Goal: Task Accomplishment & Management: Manage account settings

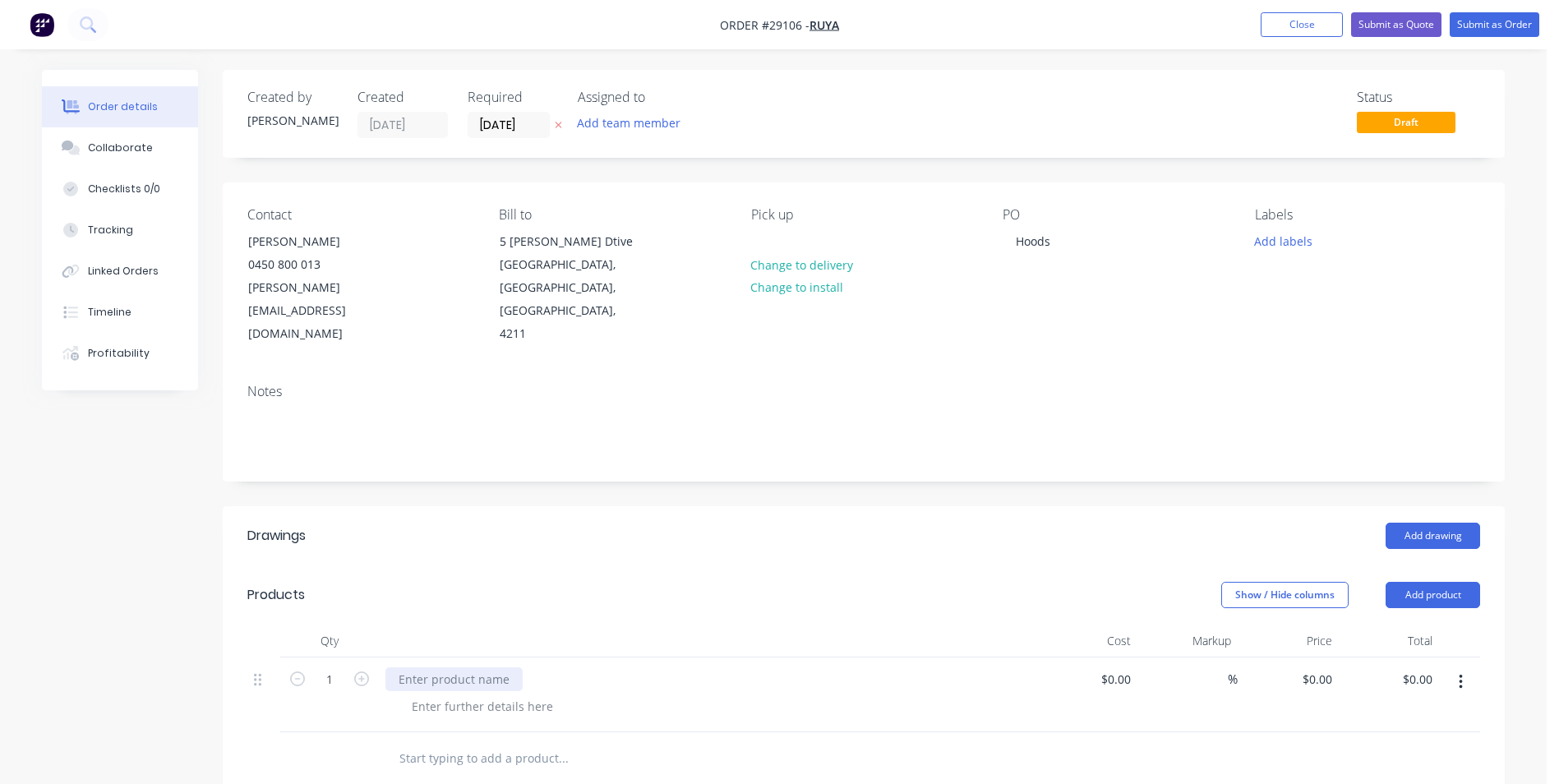
click at [470, 667] on div at bounding box center [454, 679] width 138 height 24
click at [1326, 667] on input "0" at bounding box center [1320, 679] width 38 height 24
type input "$9,273.00"
click at [1225, 735] on div at bounding box center [863, 758] width 1233 height 53
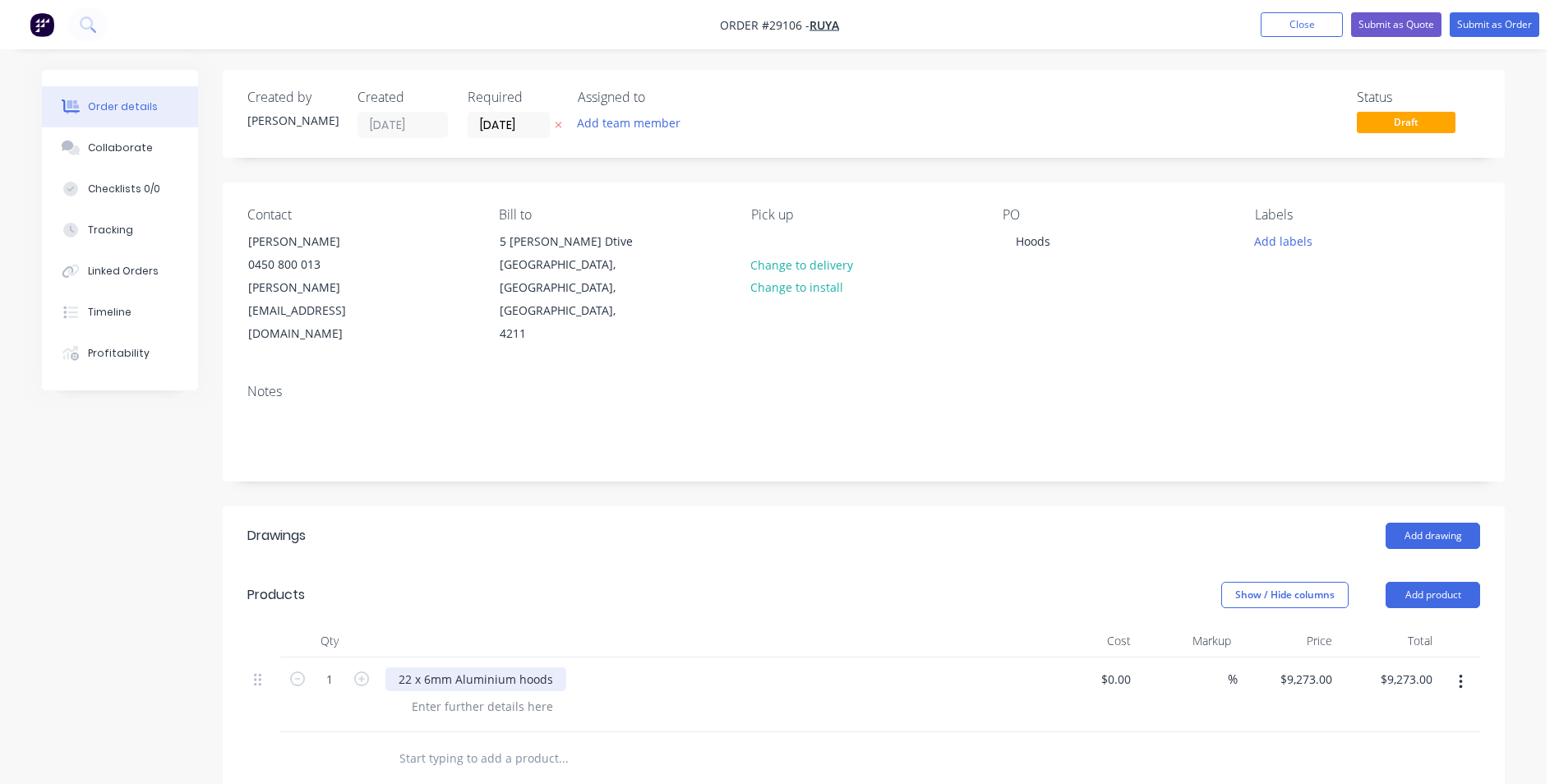
click at [552, 667] on div "22 x 6mm Aluminium hoods" at bounding box center [475, 679] width 180 height 24
click at [1403, 25] on button "Submit as Quote" at bounding box center [1396, 24] width 90 height 25
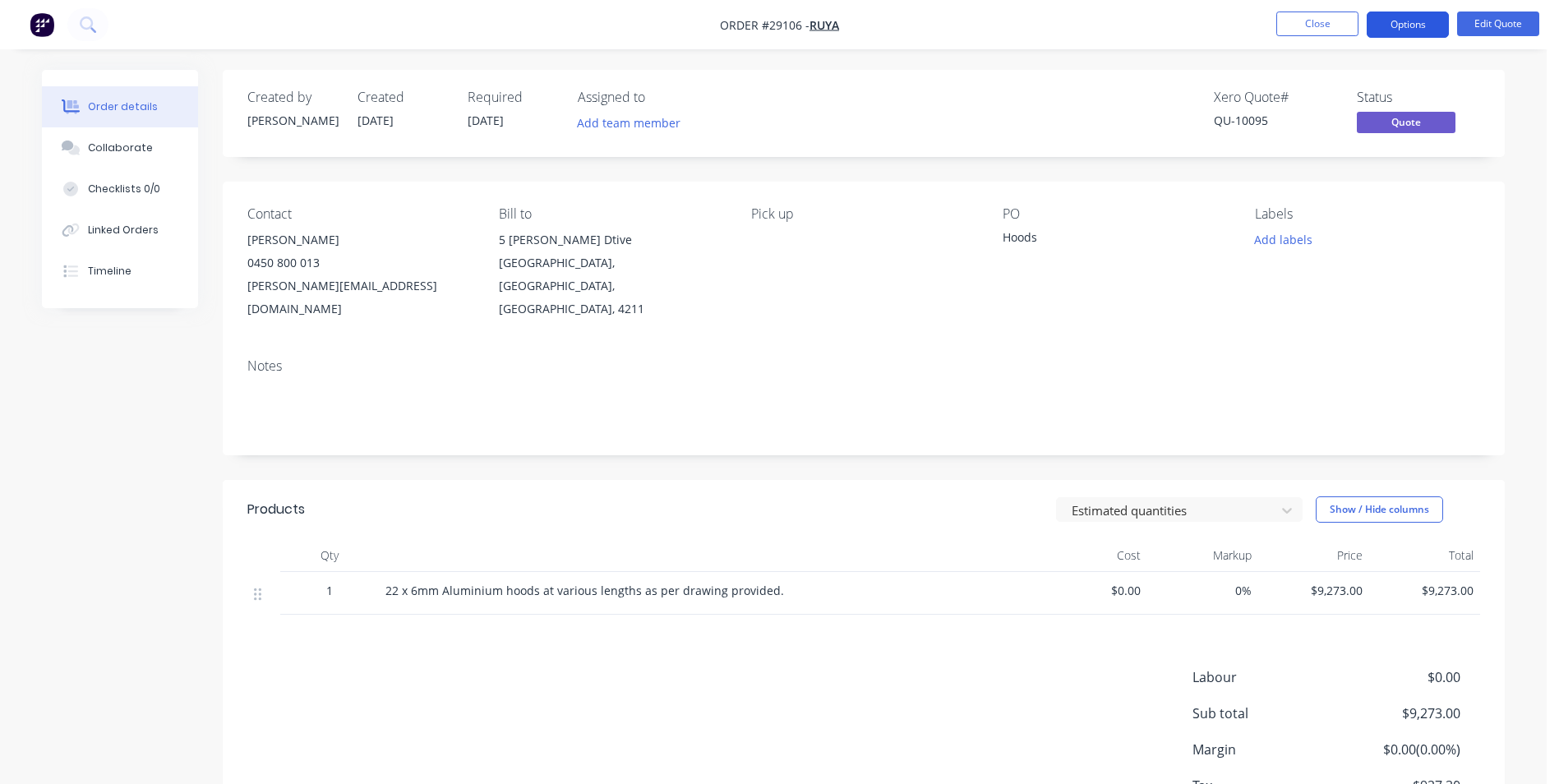
click at [1398, 19] on button "Options" at bounding box center [1407, 24] width 82 height 26
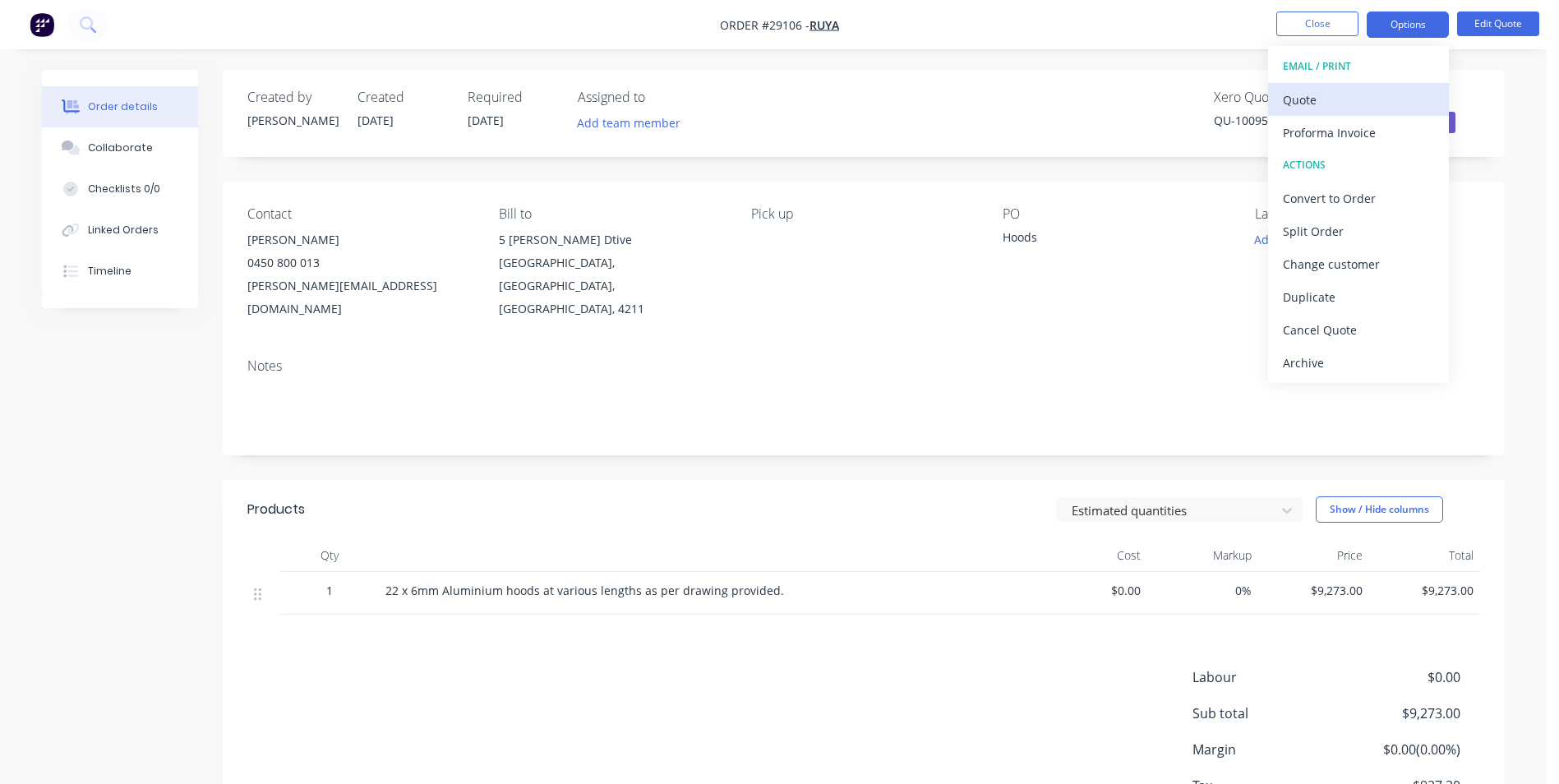
click at [1289, 99] on div "Quote" at bounding box center [1358, 100] width 152 height 24
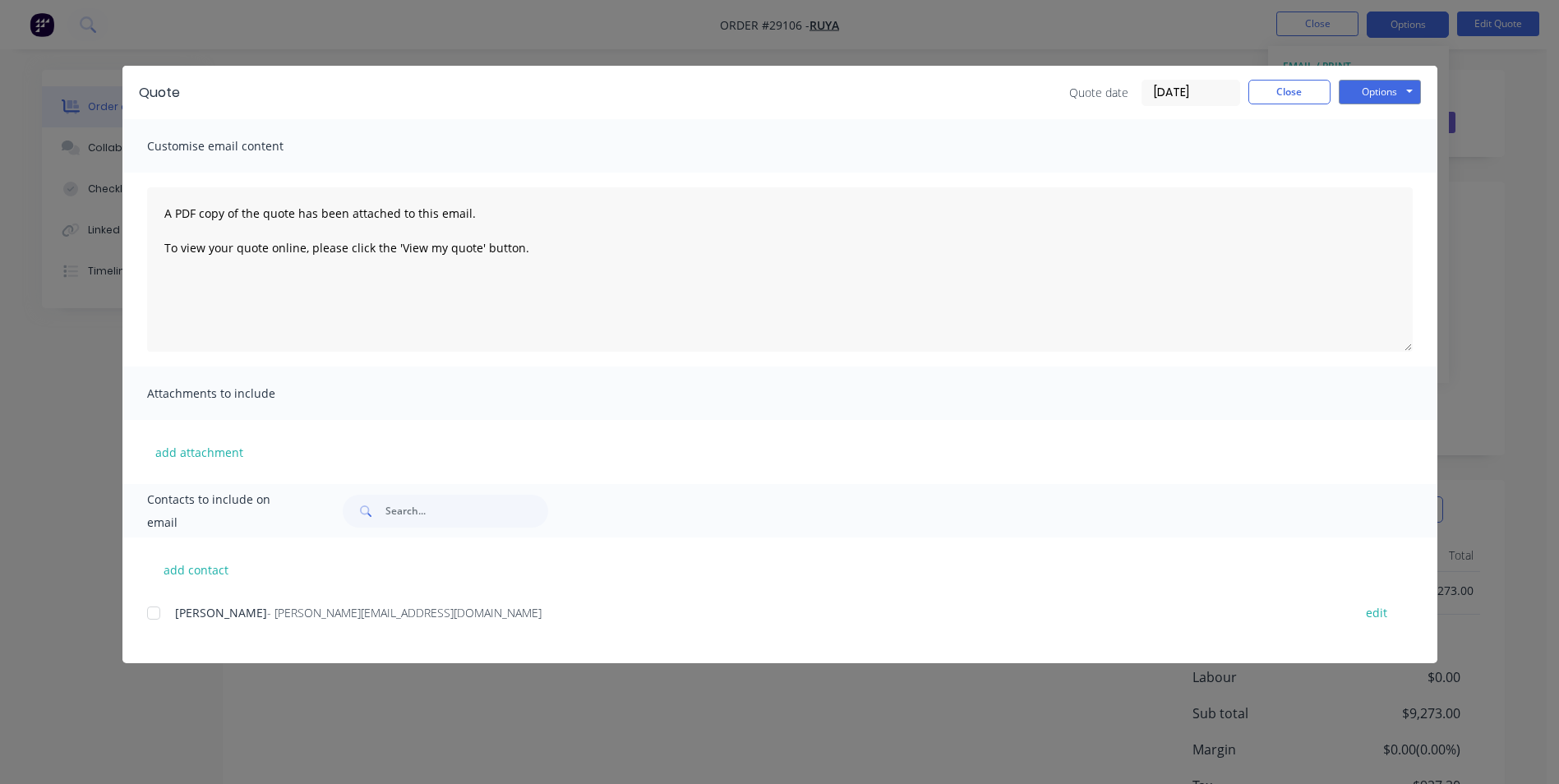
click at [146, 615] on div at bounding box center [153, 612] width 33 height 33
click at [1355, 92] on button "Options" at bounding box center [1379, 92] width 82 height 25
click at [1366, 170] on button "Email" at bounding box center [1391, 175] width 105 height 27
click at [1274, 88] on button "Close" at bounding box center [1289, 92] width 82 height 25
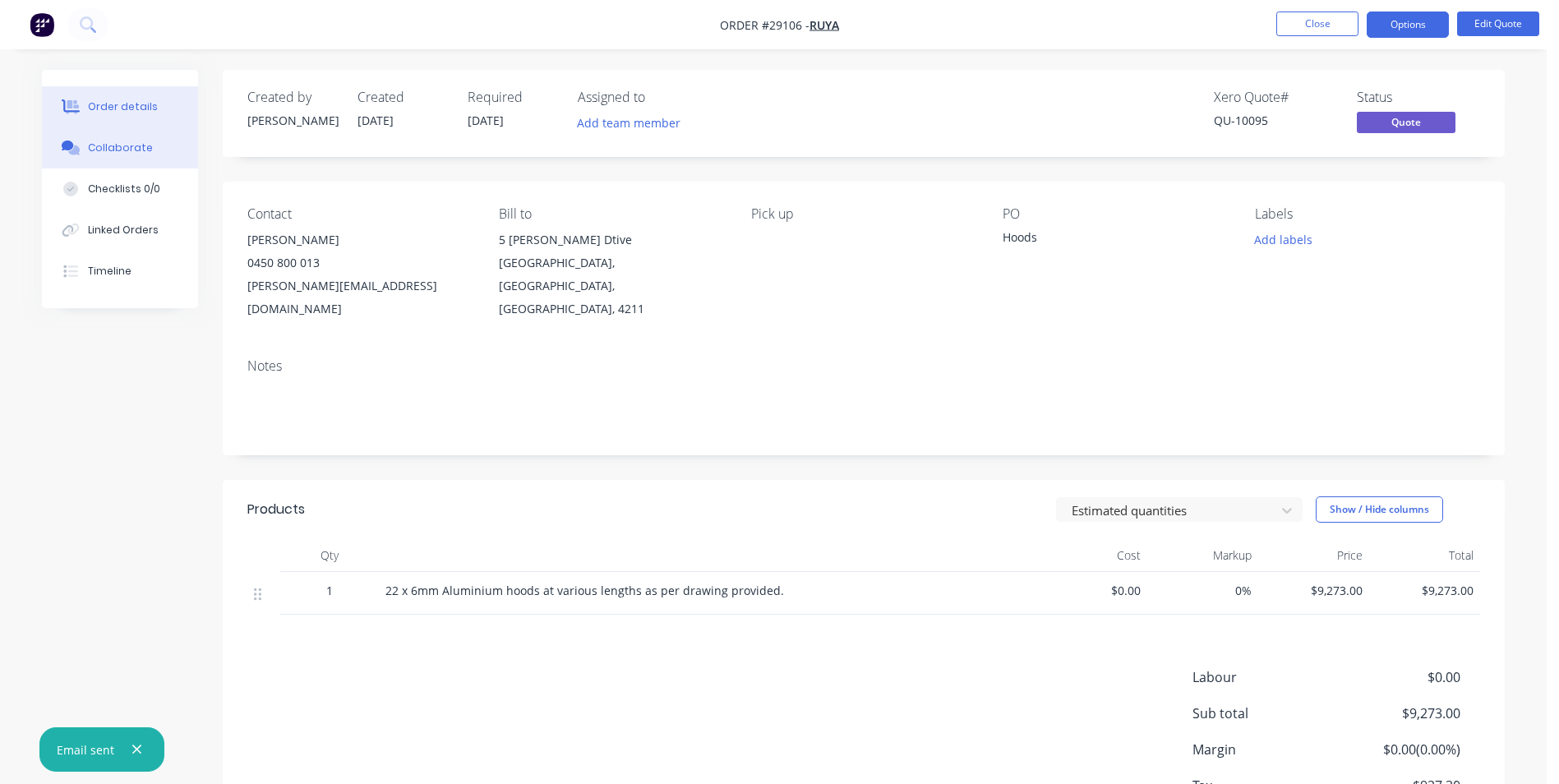
click at [102, 144] on div "Collaborate" at bounding box center [121, 148] width 65 height 15
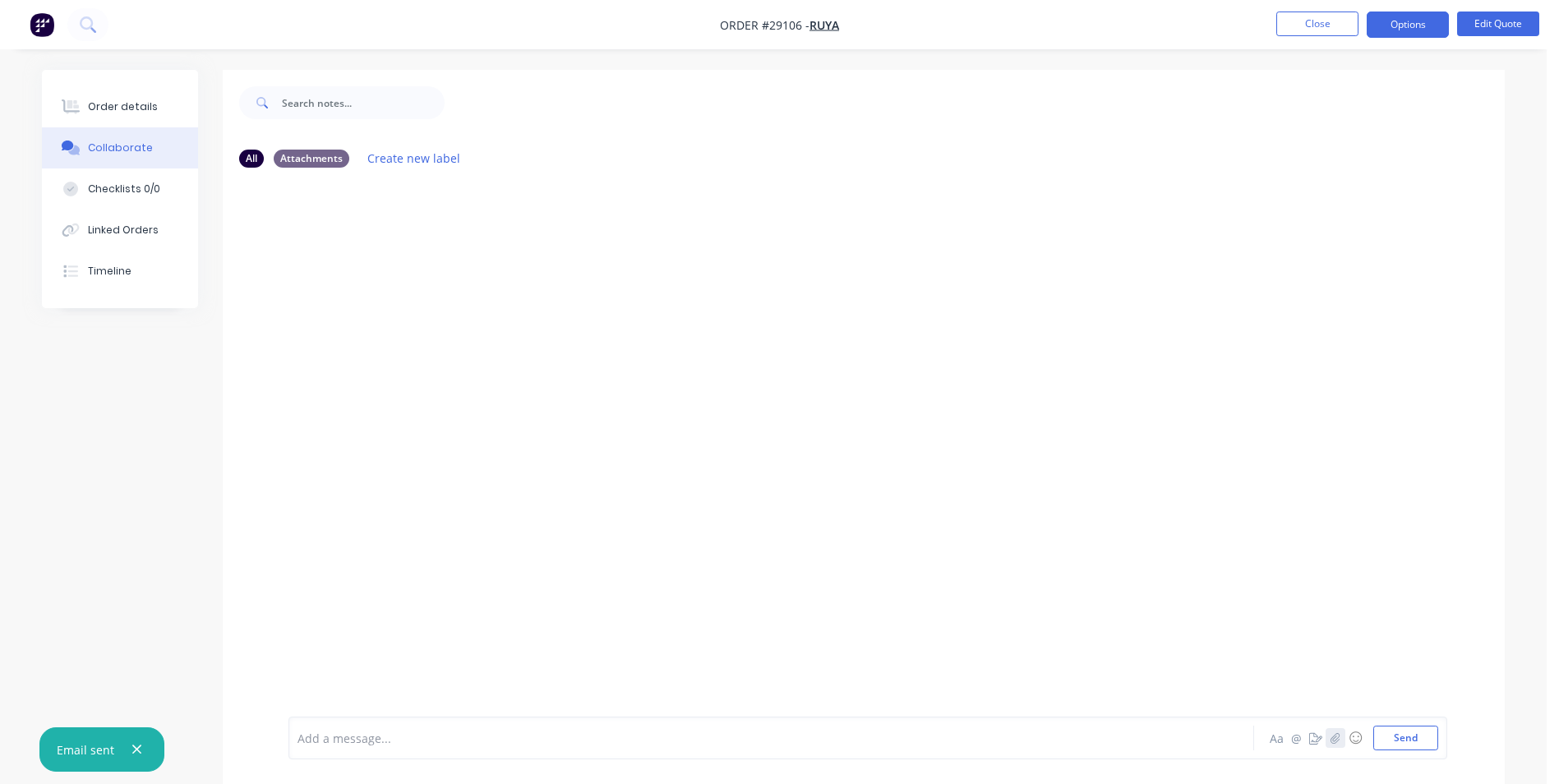
click at [1337, 743] on icon "button" at bounding box center [1335, 737] width 10 height 11
click at [1399, 733] on button "Send" at bounding box center [1406, 737] width 65 height 25
click at [1290, 18] on button "Close" at bounding box center [1317, 23] width 82 height 25
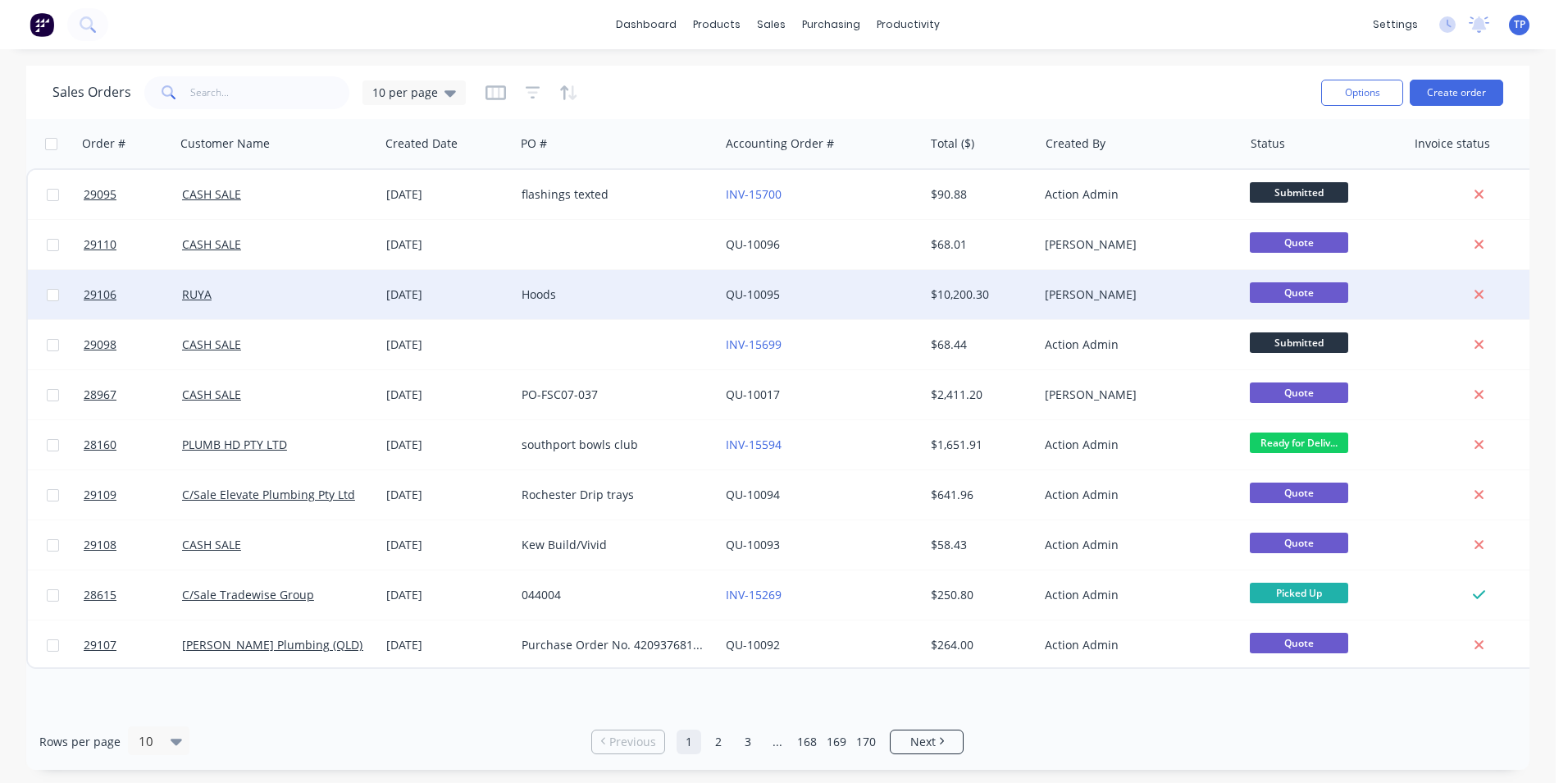
click at [616, 303] on div "Hoods" at bounding box center [617, 294] width 204 height 49
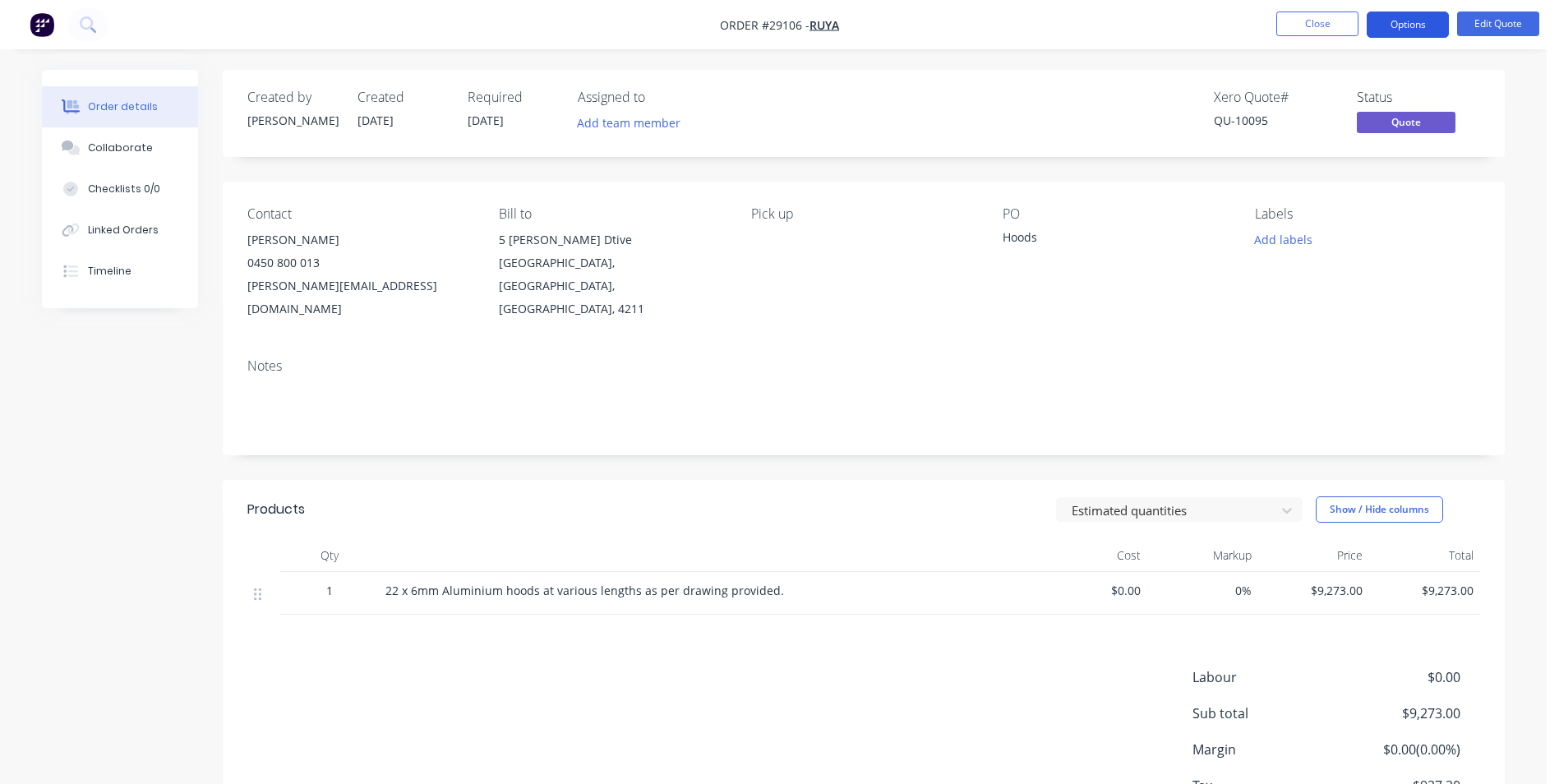
click at [1395, 26] on button "Options" at bounding box center [1407, 24] width 82 height 26
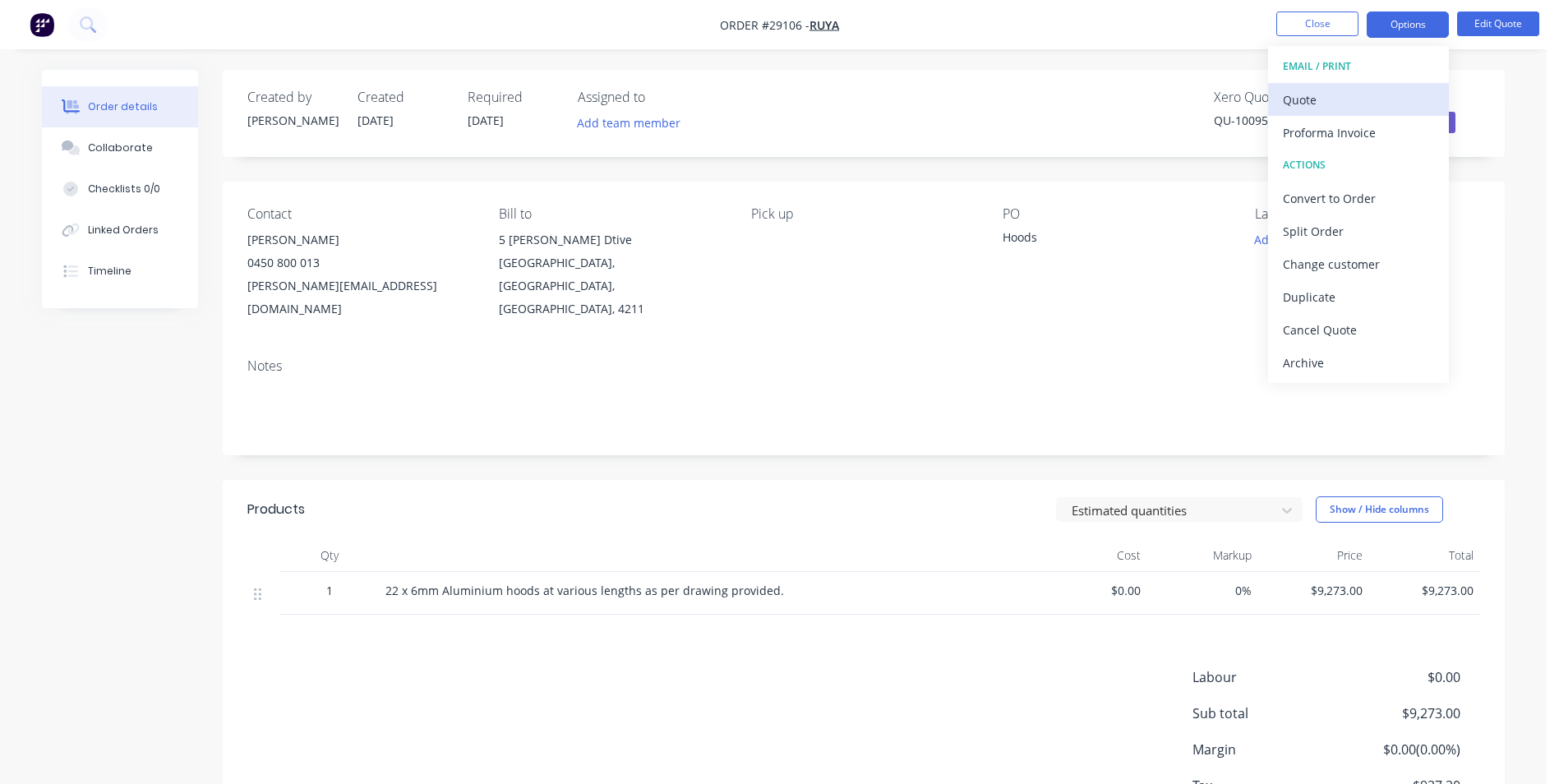
click at [1307, 100] on div "Quote" at bounding box center [1358, 100] width 152 height 24
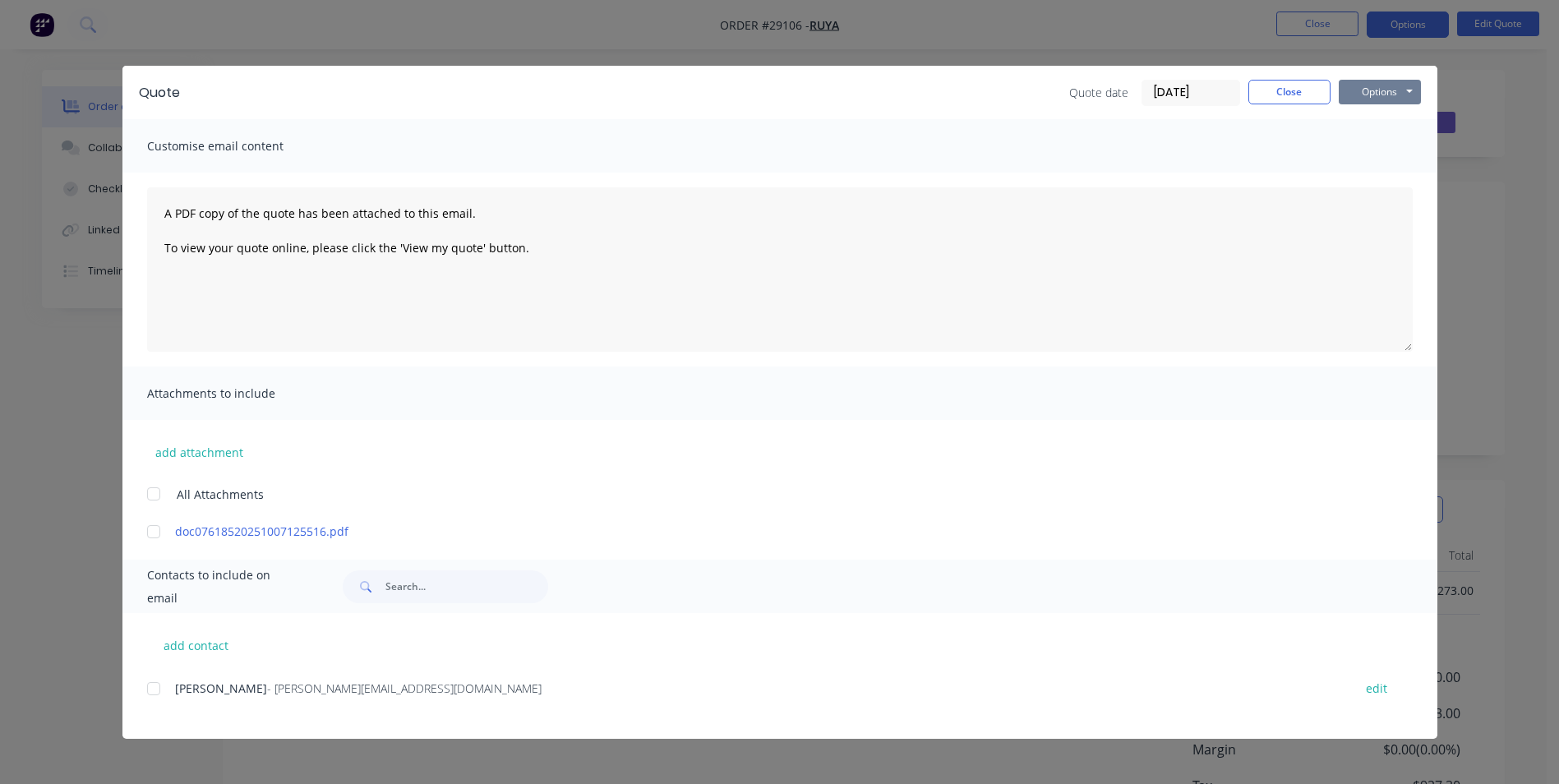
click at [1370, 92] on button "Options" at bounding box center [1379, 92] width 82 height 25
click at [1366, 147] on button "Print" at bounding box center [1391, 148] width 105 height 27
click at [1297, 95] on button "Close" at bounding box center [1289, 92] width 82 height 25
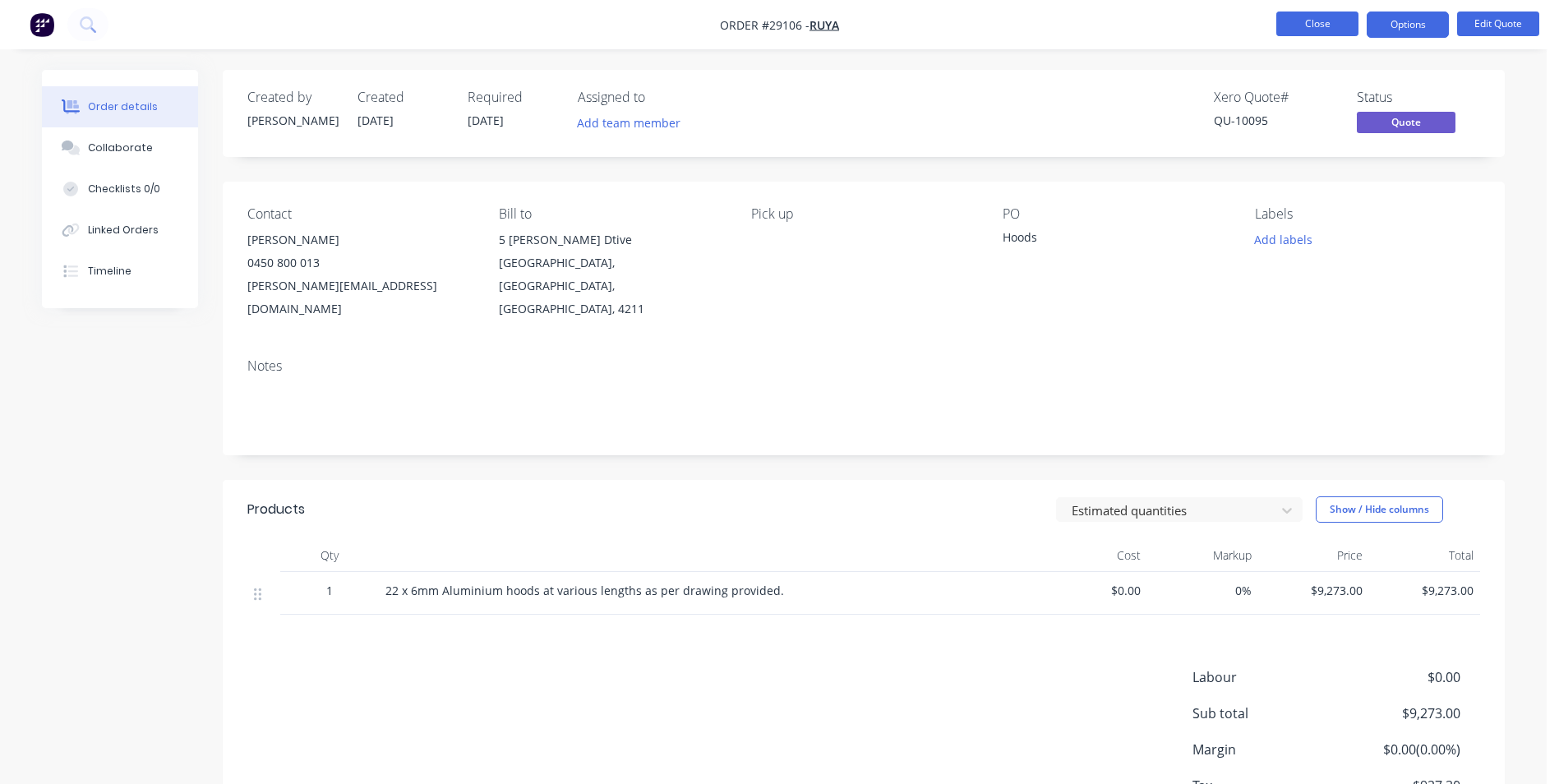
click at [1287, 22] on button "Close" at bounding box center [1317, 23] width 82 height 25
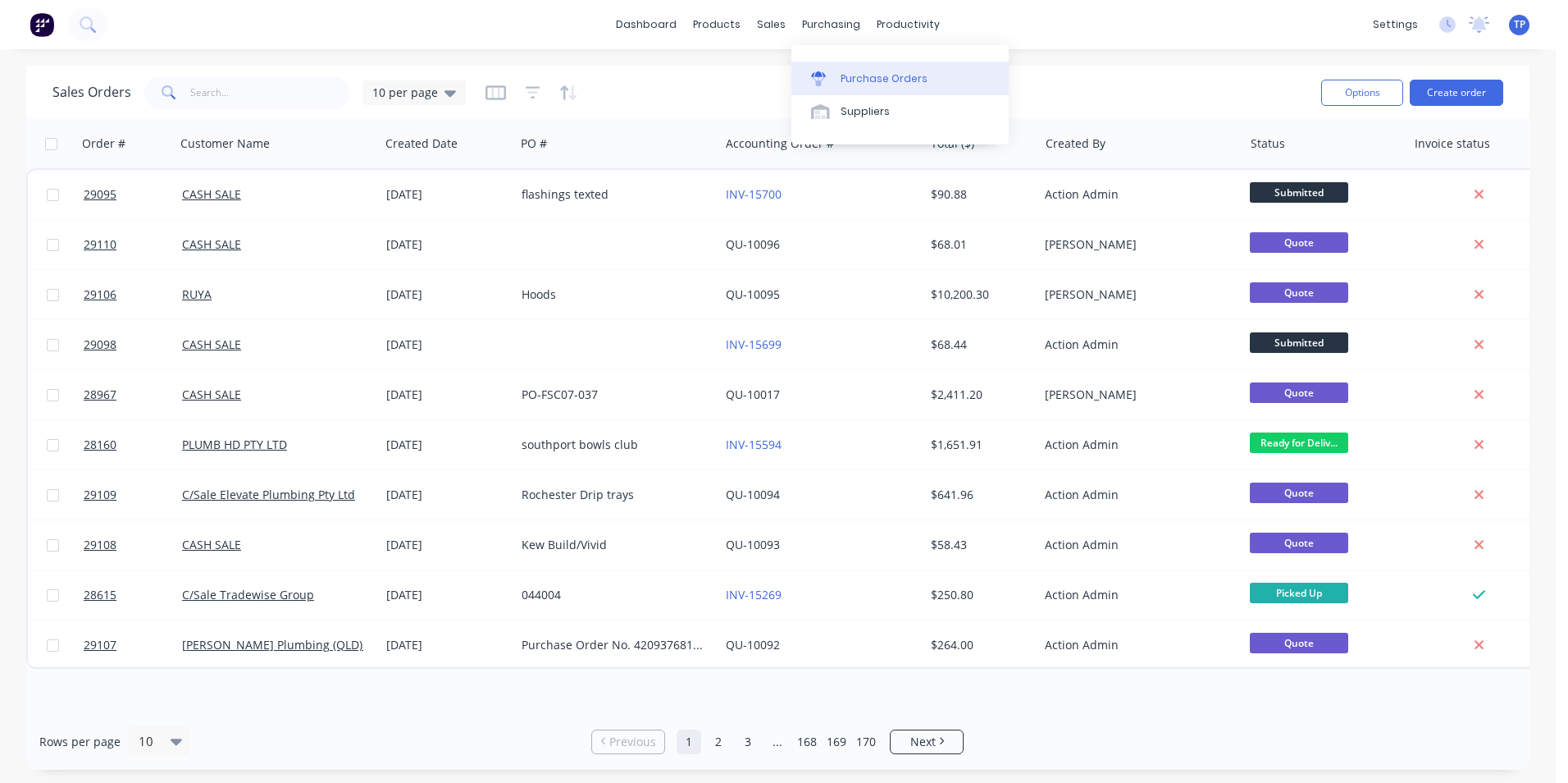
click at [849, 75] on div "Purchase Orders" at bounding box center [885, 79] width 87 height 15
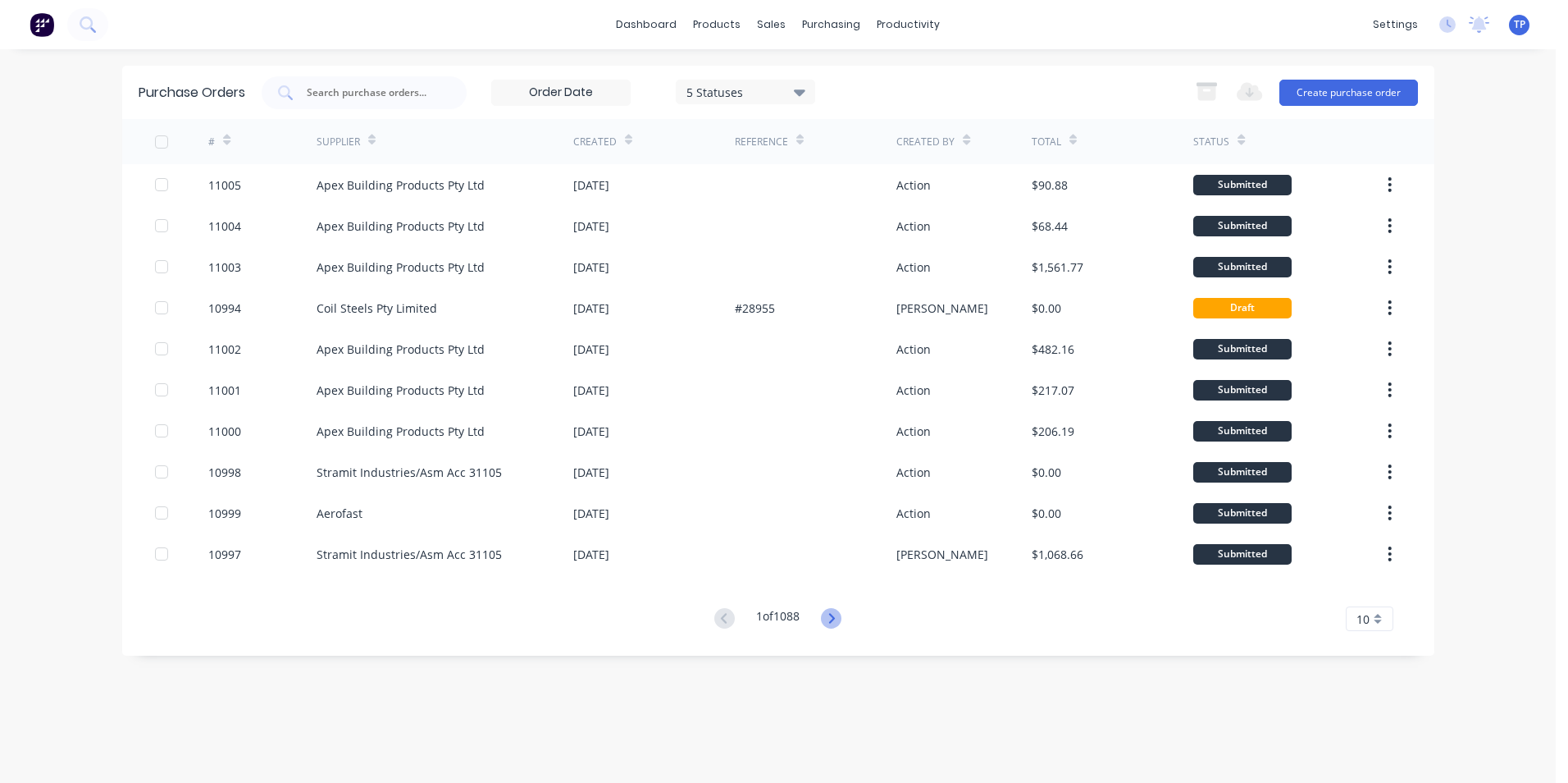
click at [834, 617] on icon at bounding box center [831, 619] width 20 height 20
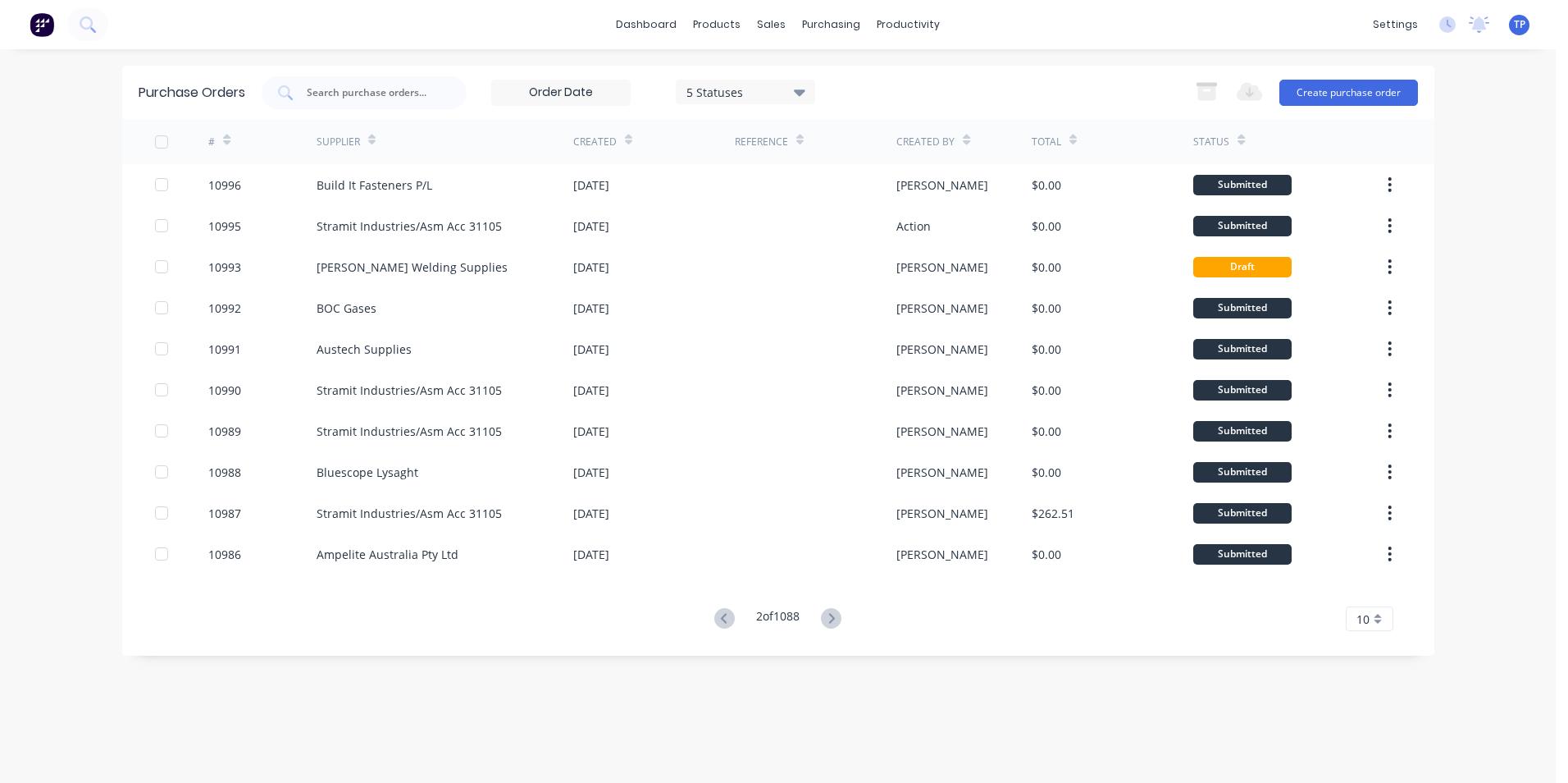
click at [834, 617] on icon at bounding box center [831, 619] width 20 height 20
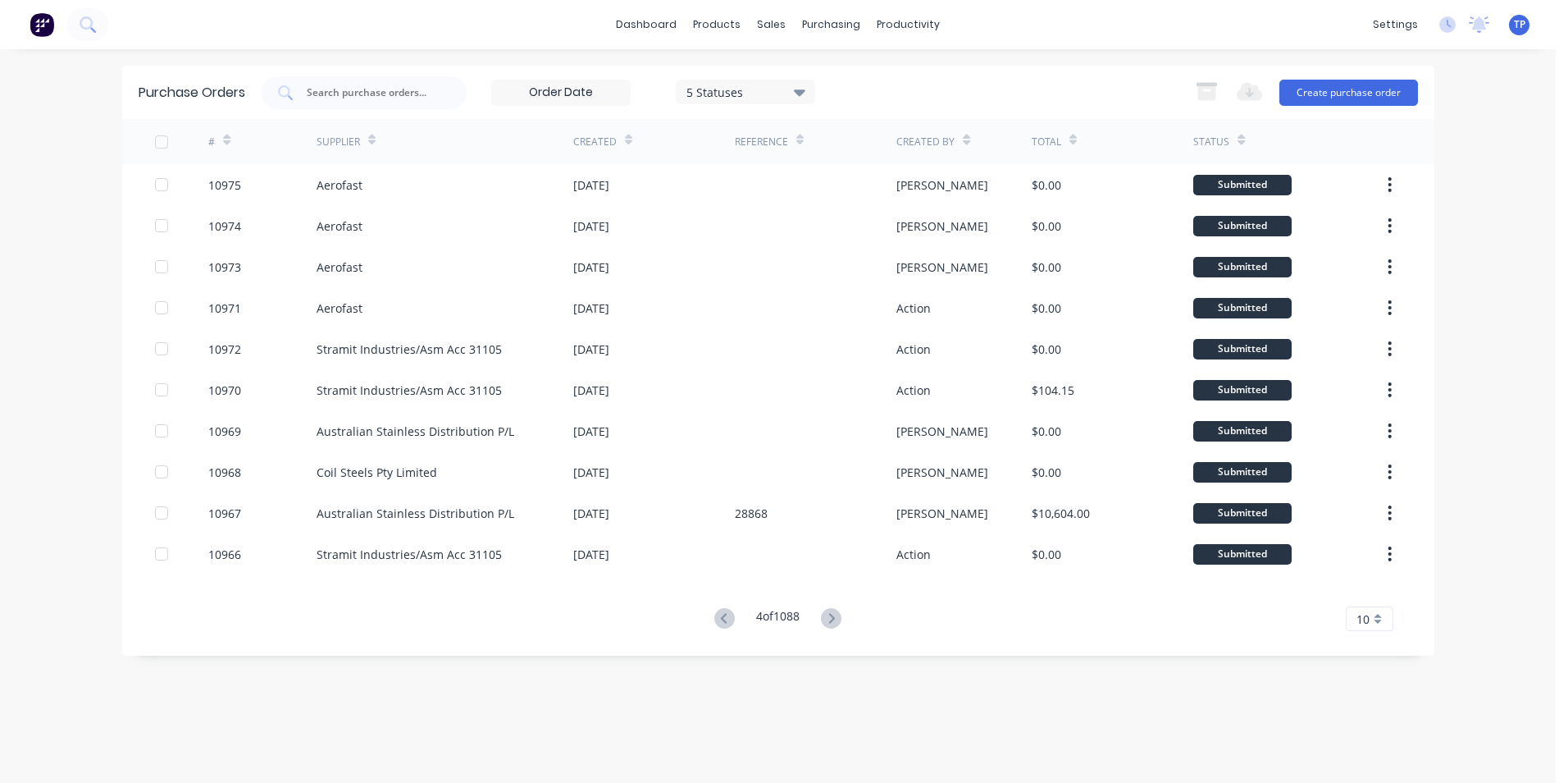
click at [834, 617] on icon at bounding box center [831, 619] width 20 height 20
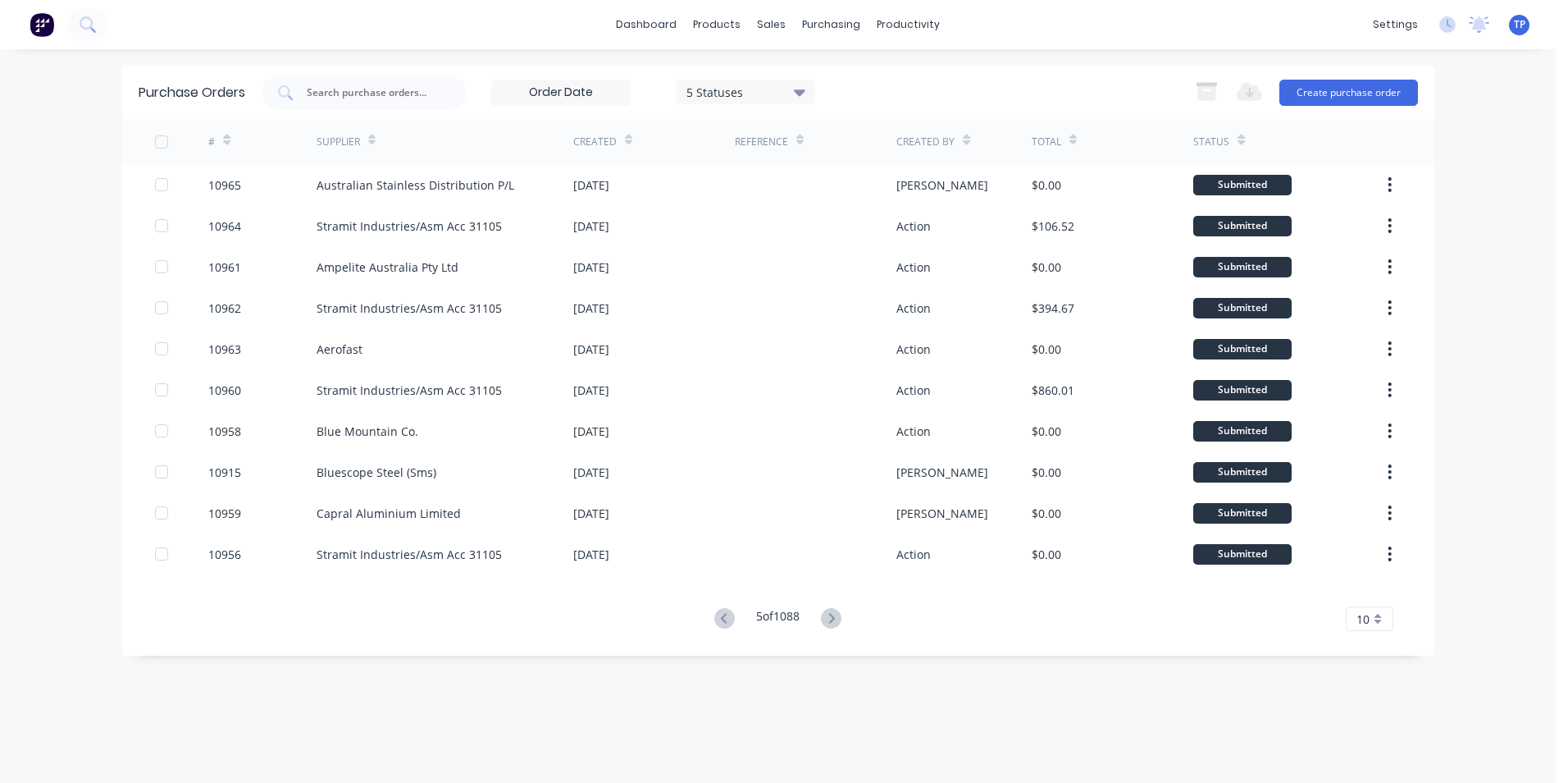
click at [834, 617] on icon at bounding box center [831, 619] width 20 height 20
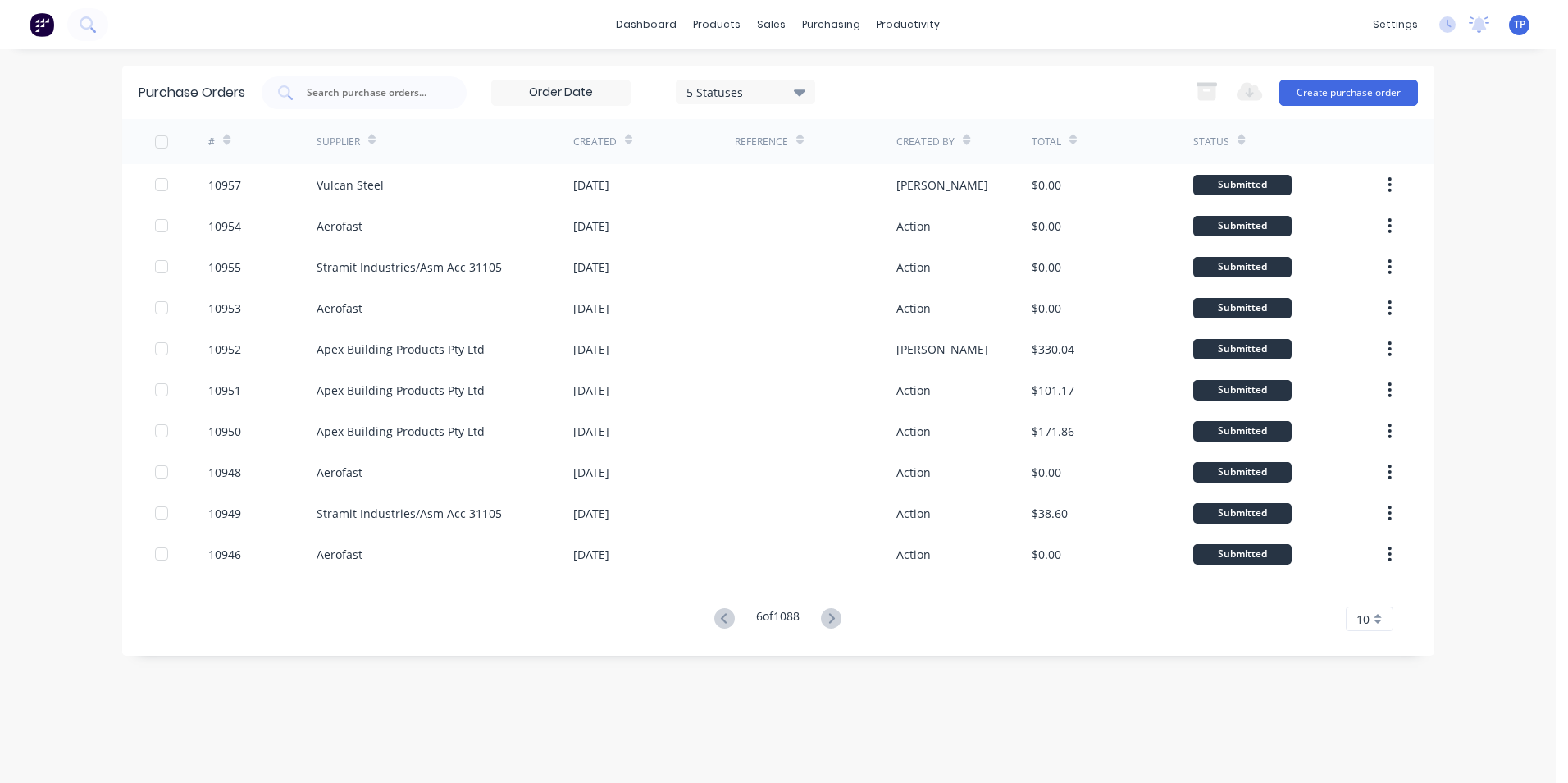
click at [834, 617] on icon at bounding box center [831, 619] width 20 height 20
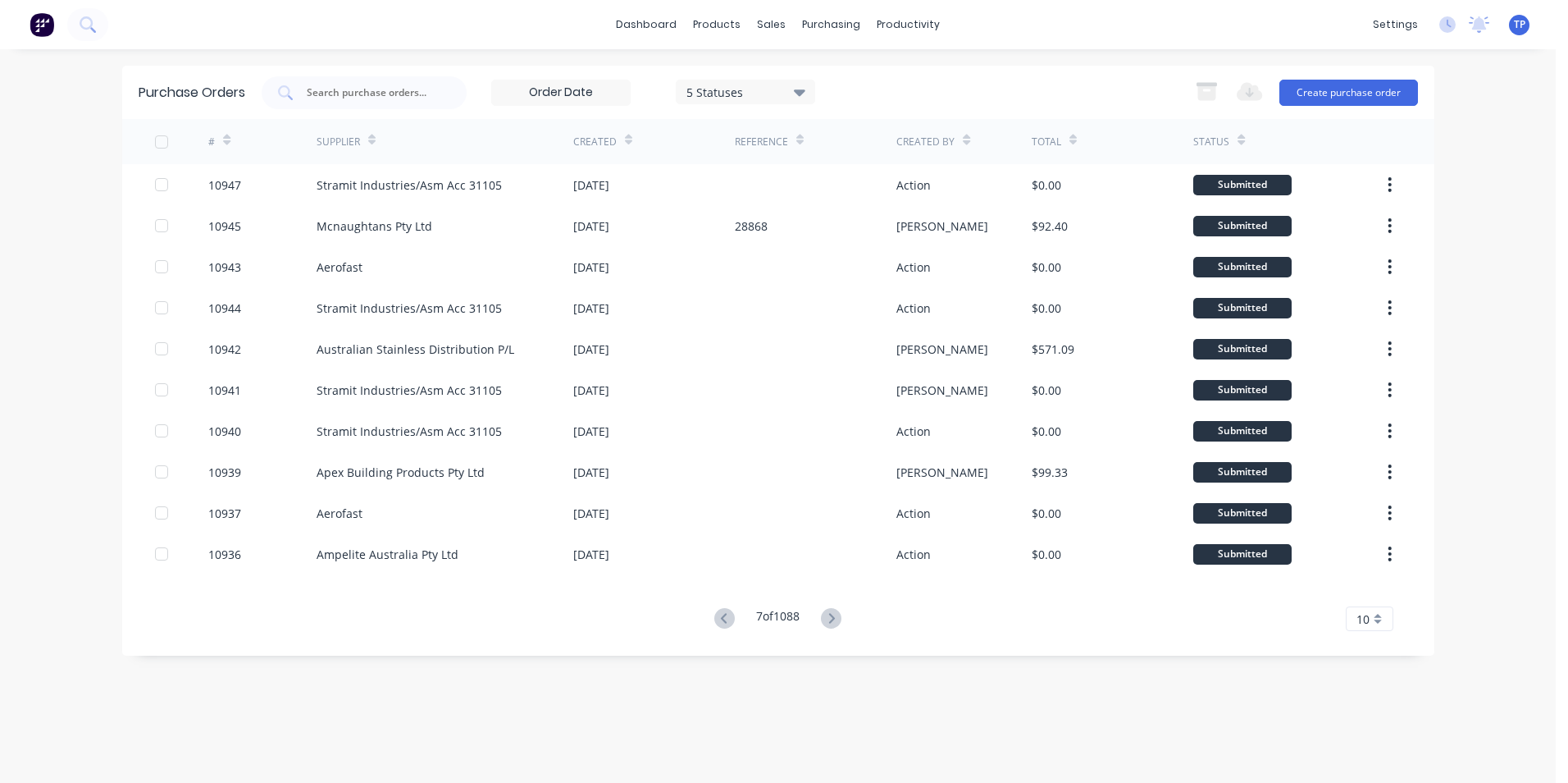
click at [834, 612] on icon at bounding box center [831, 619] width 20 height 20
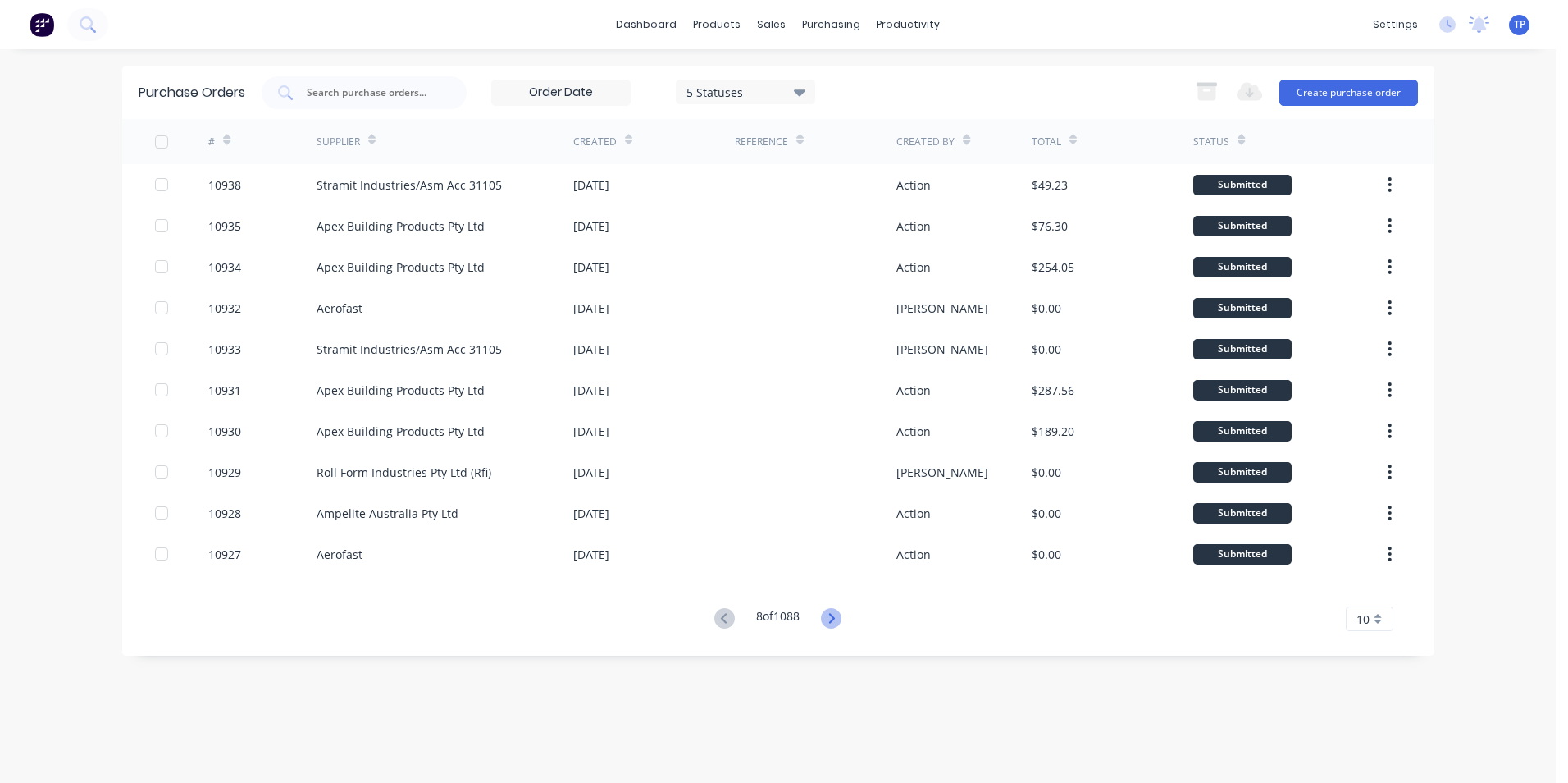
click at [836, 617] on icon at bounding box center [831, 619] width 20 height 20
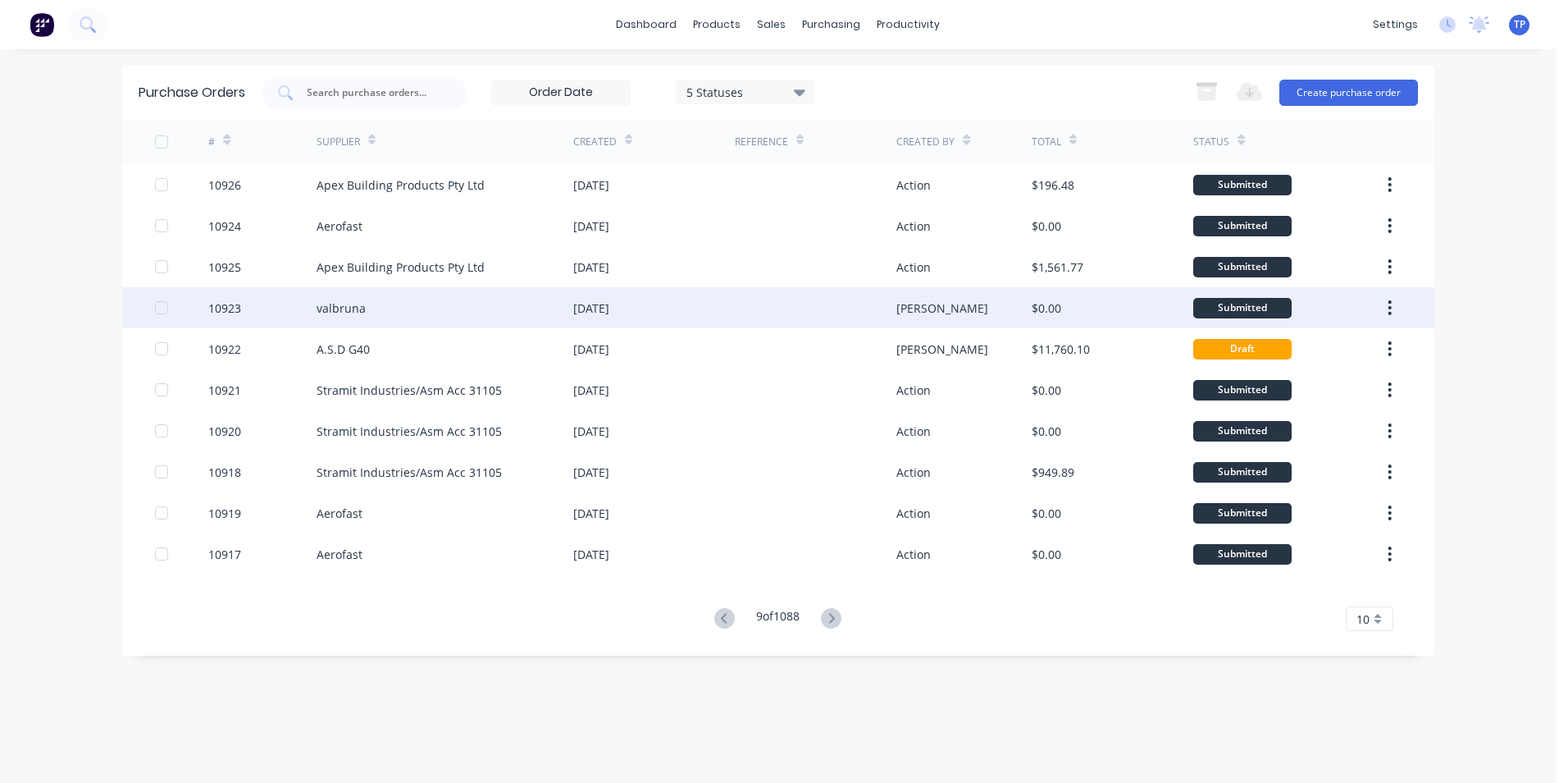
click at [496, 299] on div "valbruna" at bounding box center [445, 307] width 257 height 41
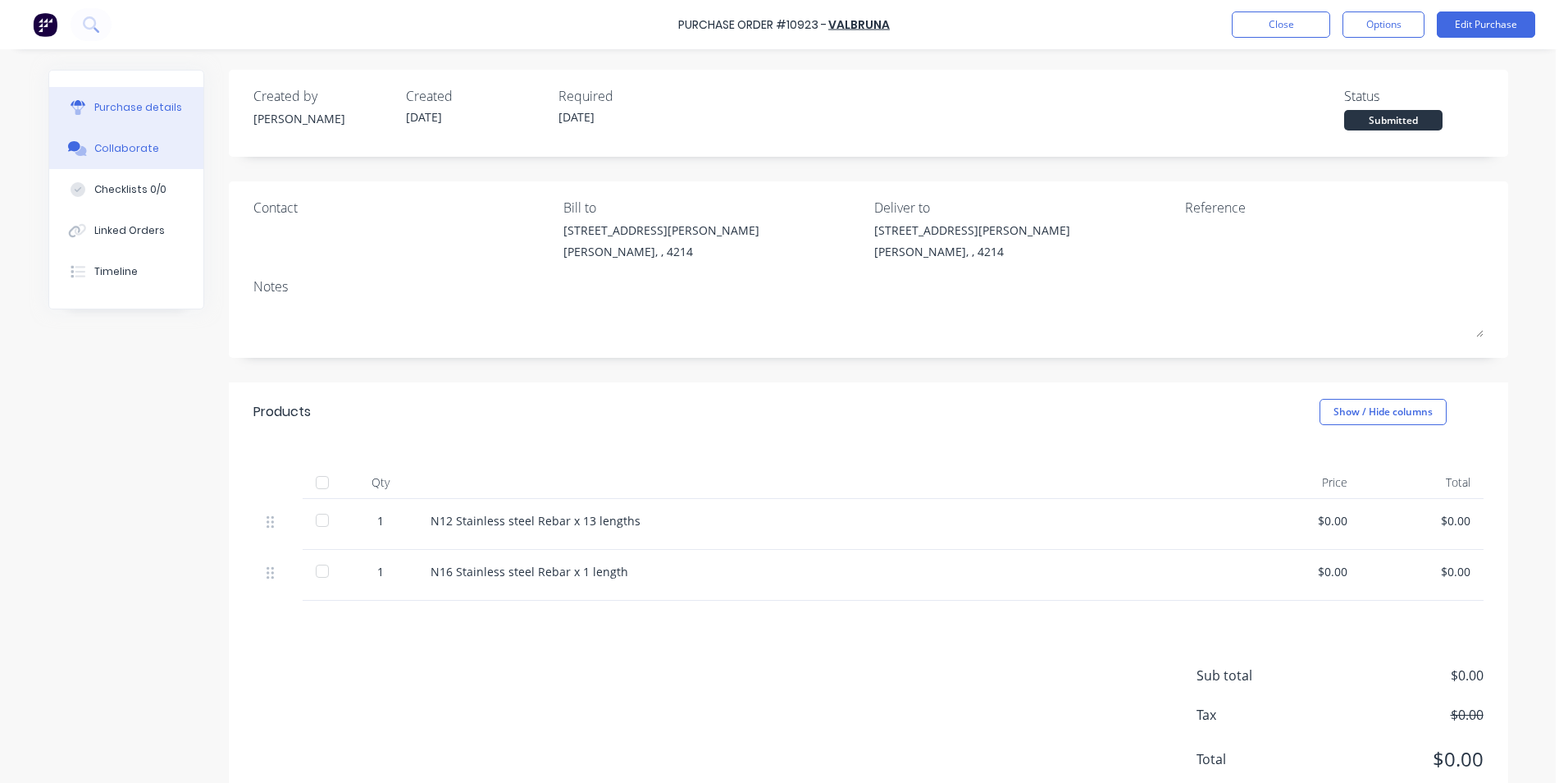
click at [119, 146] on div "Collaborate" at bounding box center [127, 149] width 65 height 15
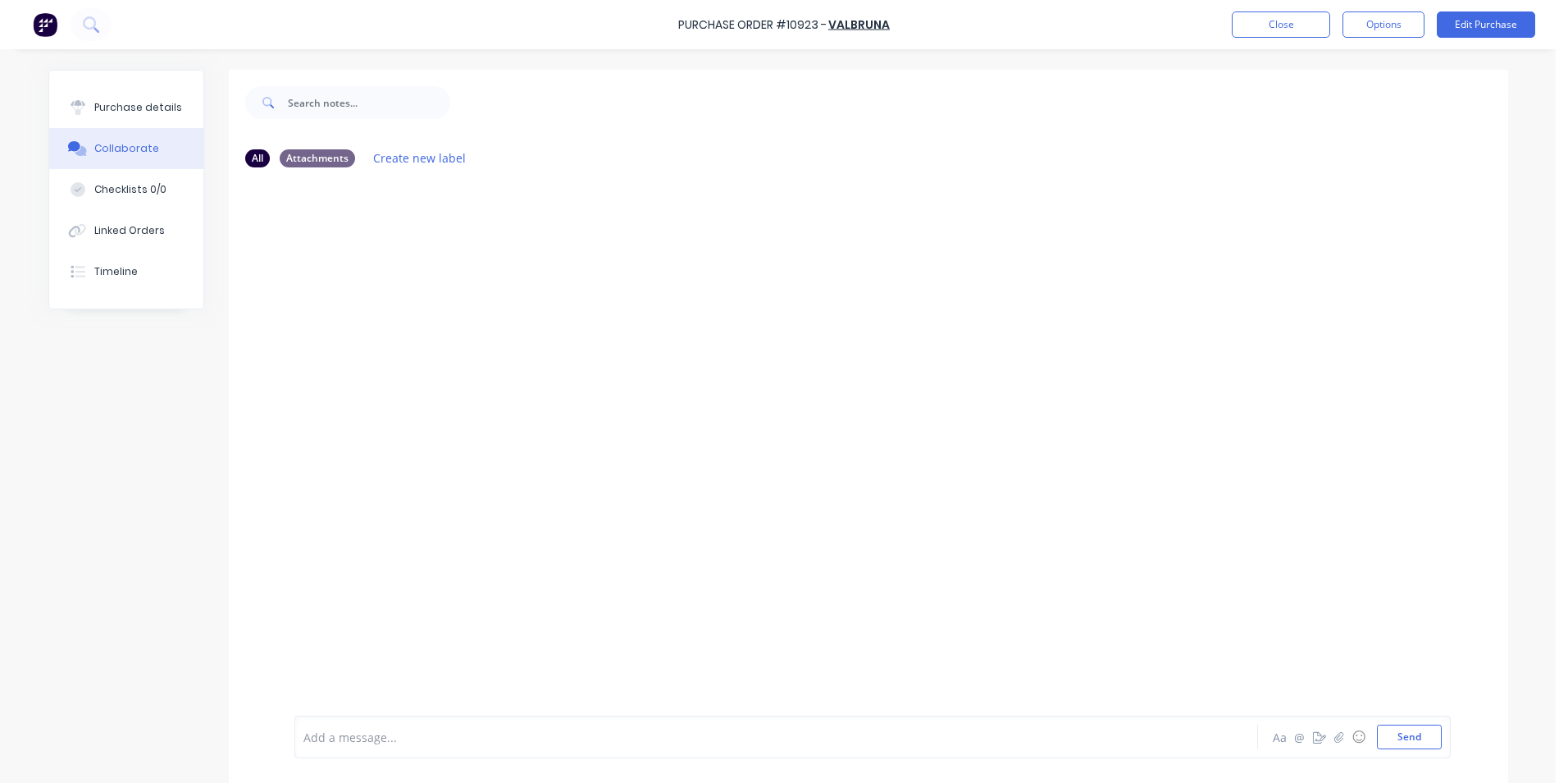
click at [119, 146] on div "Collaborate" at bounding box center [127, 149] width 65 height 15
click at [118, 106] on div "Purchase details" at bounding box center [138, 108] width 88 height 15
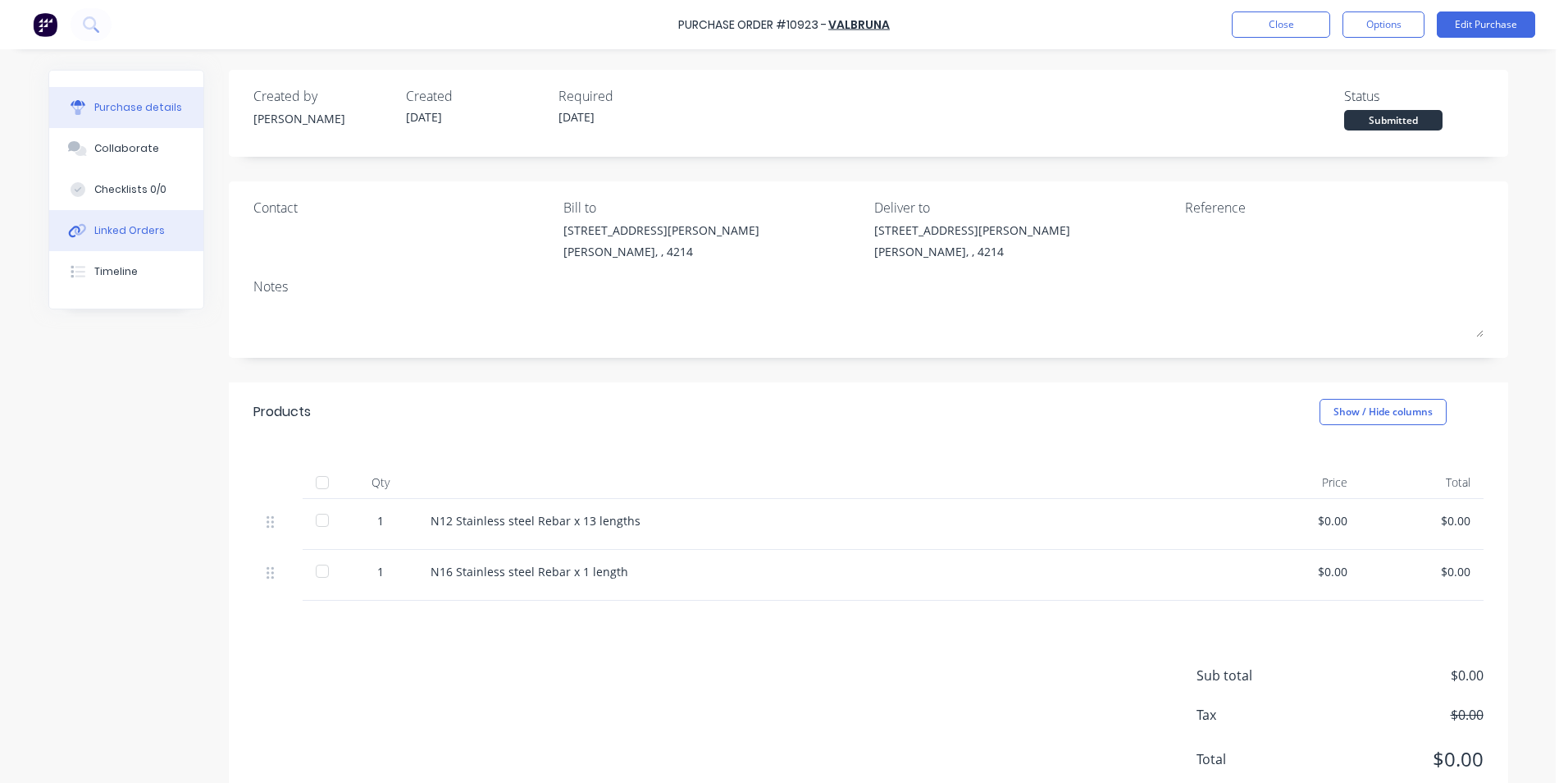
click at [131, 225] on div "Linked Orders" at bounding box center [130, 230] width 71 height 15
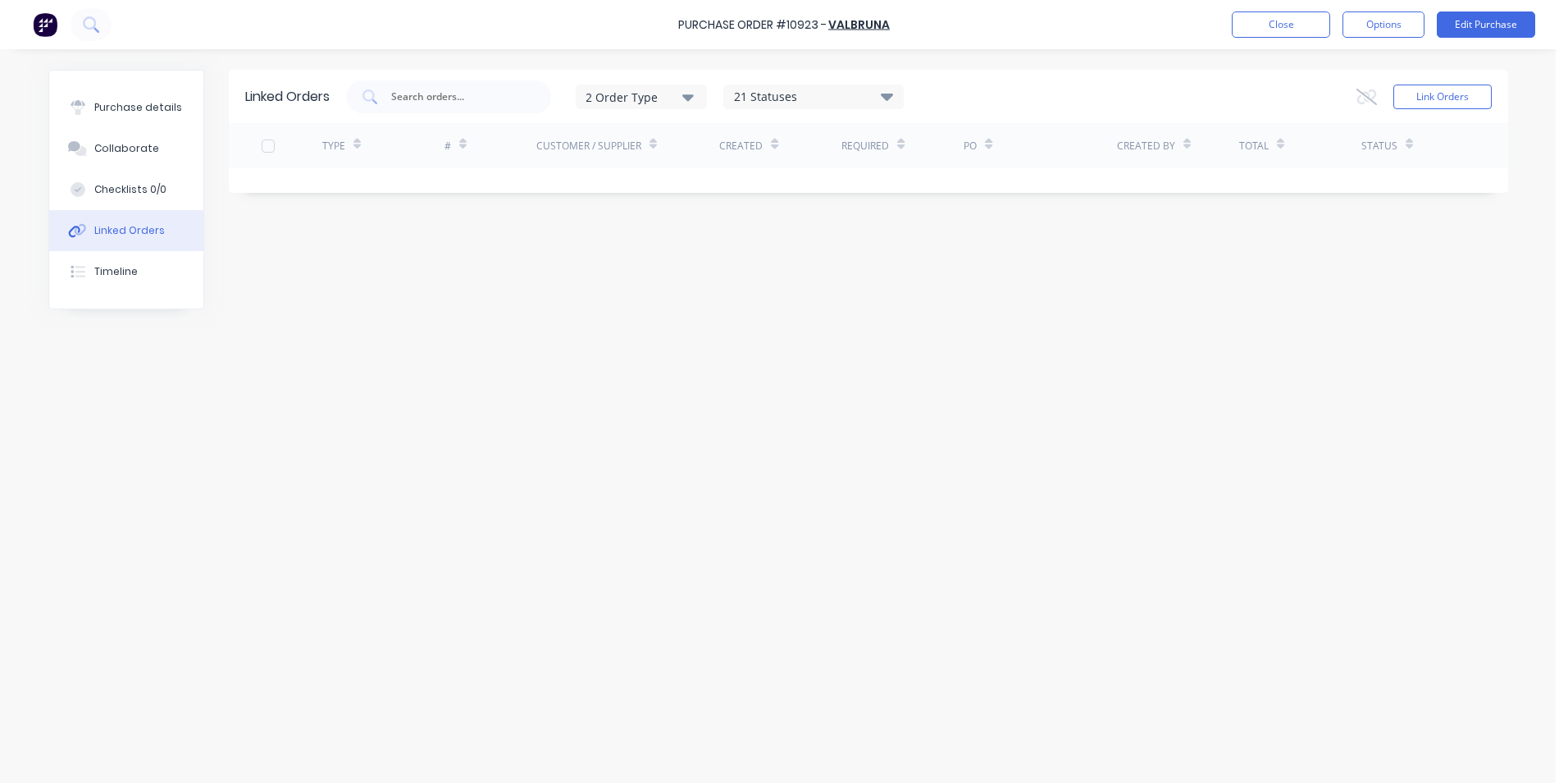
click at [656, 147] on icon at bounding box center [654, 143] width 7 height 12
click at [610, 138] on div "Customer / Supplier" at bounding box center [589, 146] width 105 height 15
click at [657, 146] on div "Customer / Supplier" at bounding box center [628, 146] width 184 height 46
click at [459, 100] on input "text" at bounding box center [458, 97] width 136 height 17
click at [893, 96] on icon at bounding box center [887, 96] width 12 height 20
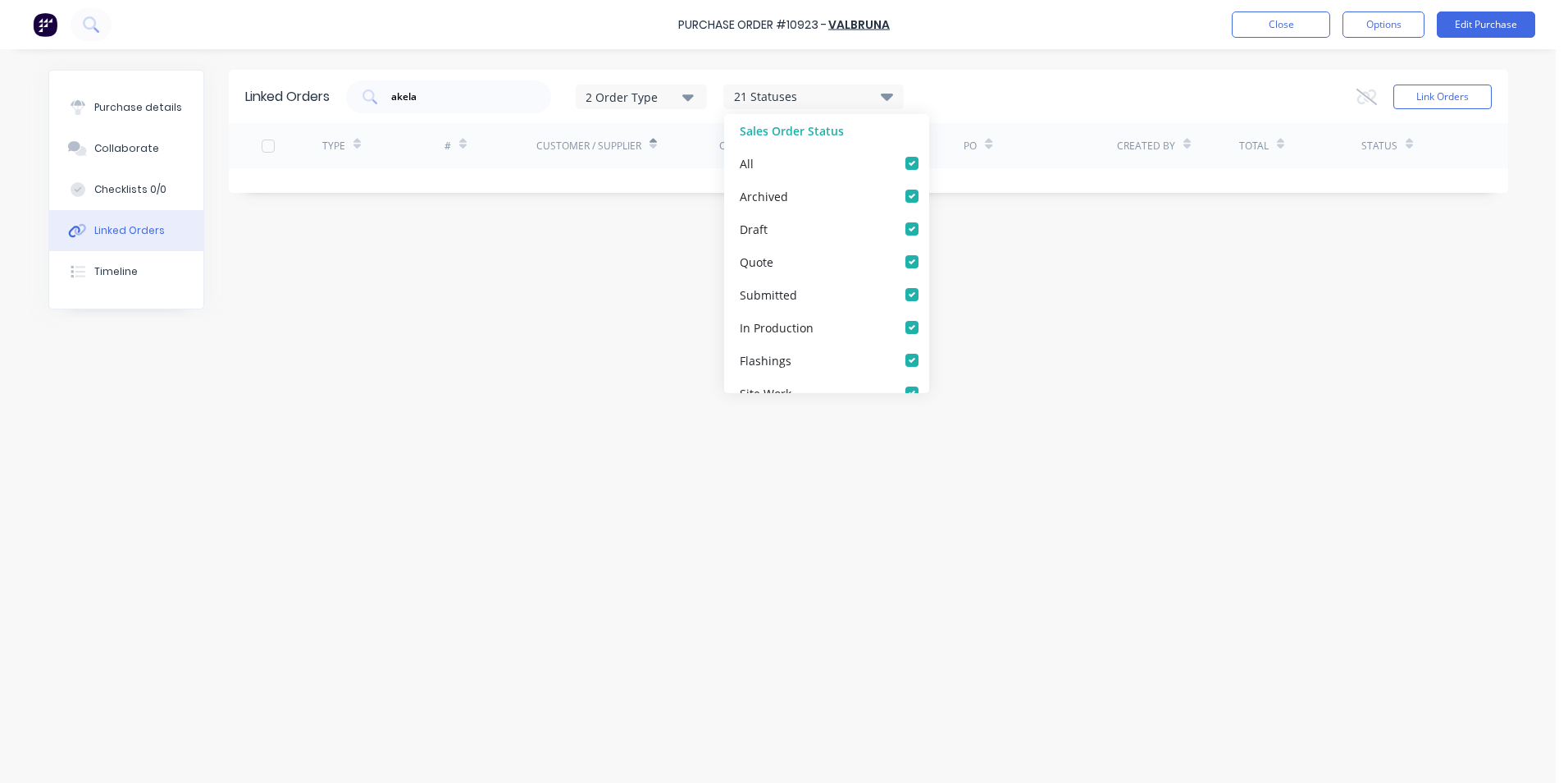
click at [893, 96] on icon at bounding box center [887, 96] width 12 height 20
click at [573, 299] on div "Linked Orders akela 2 Order Type 21 Statuses Sales Order Status All Archived Dr…" at bounding box center [778, 411] width 1460 height 685
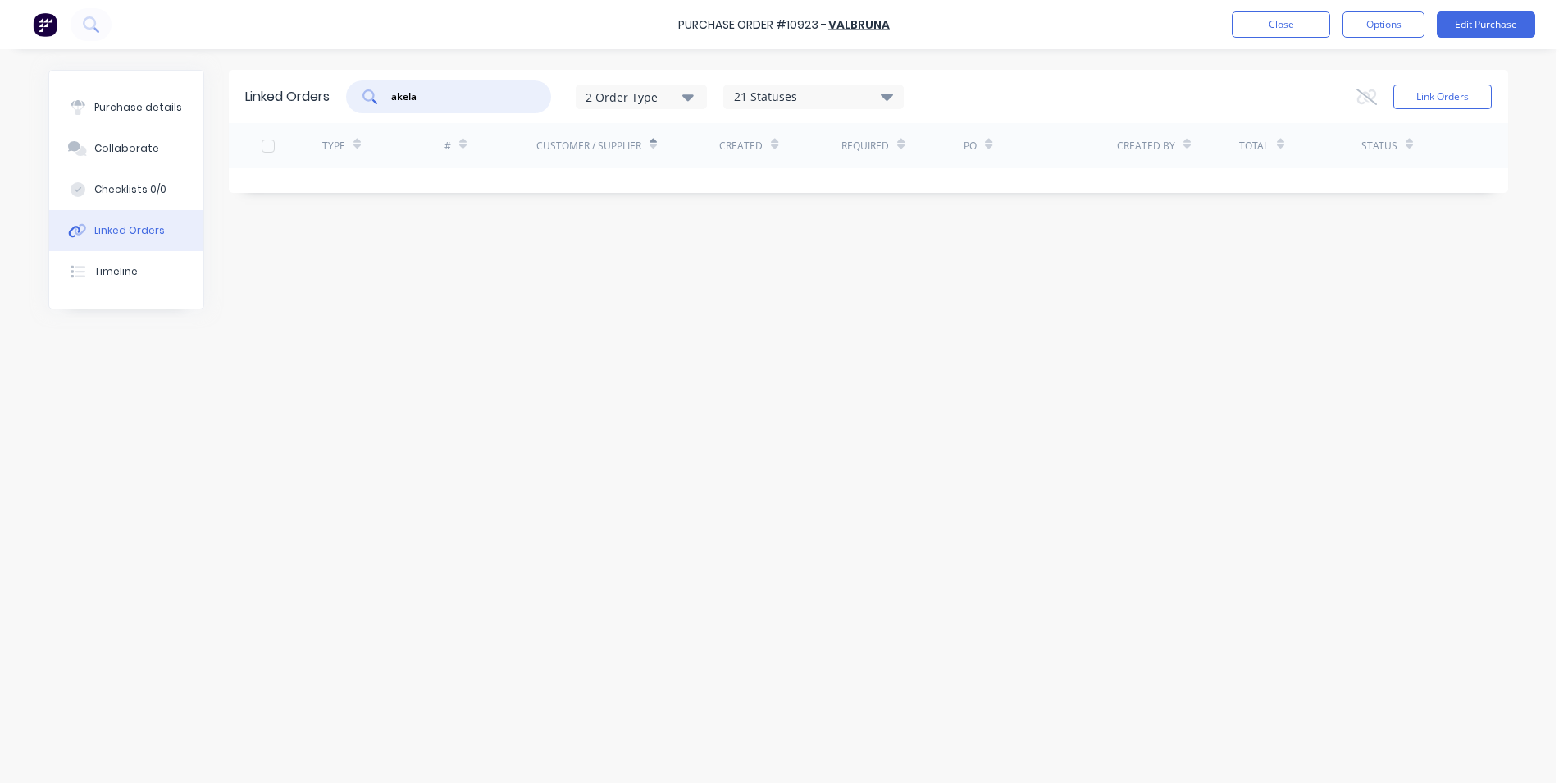
click at [456, 94] on input "akela" at bounding box center [458, 97] width 136 height 17
click at [454, 95] on input "akela" at bounding box center [458, 97] width 136 height 17
click at [628, 243] on div "Linked Orders akela 2 Order Type 21 Statuses Sales Order Status All Archived Dr…" at bounding box center [778, 411] width 1460 height 685
click at [693, 95] on icon "button" at bounding box center [688, 98] width 11 height 7
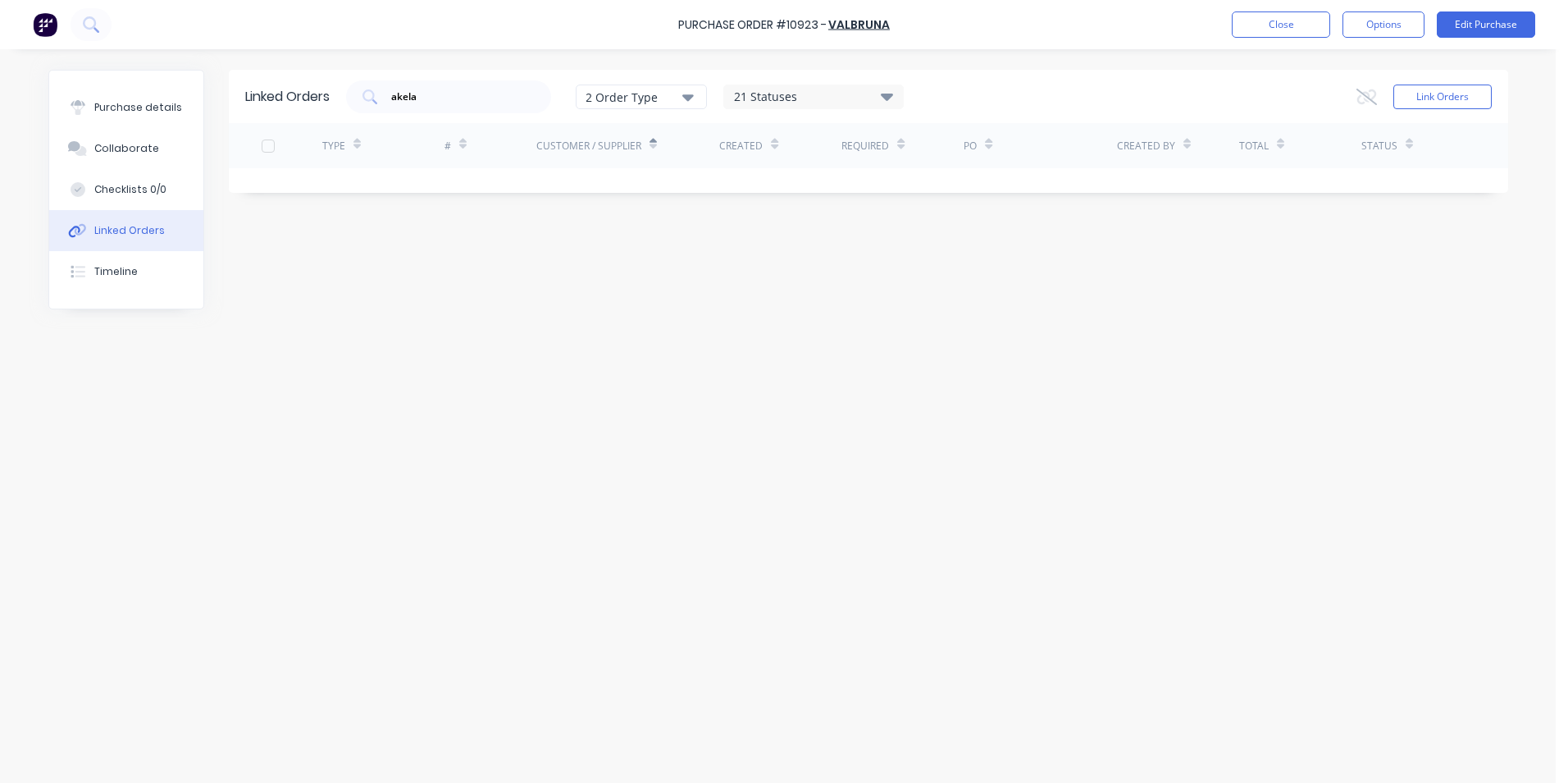
click at [274, 144] on div at bounding box center [267, 146] width 32 height 33
click at [270, 148] on div at bounding box center [267, 146] width 32 height 33
click at [473, 101] on input "akela" at bounding box center [458, 97] width 136 height 17
click at [361, 149] on div "TYPE" at bounding box center [383, 146] width 123 height 46
click at [447, 96] on input "akela" at bounding box center [458, 97] width 136 height 17
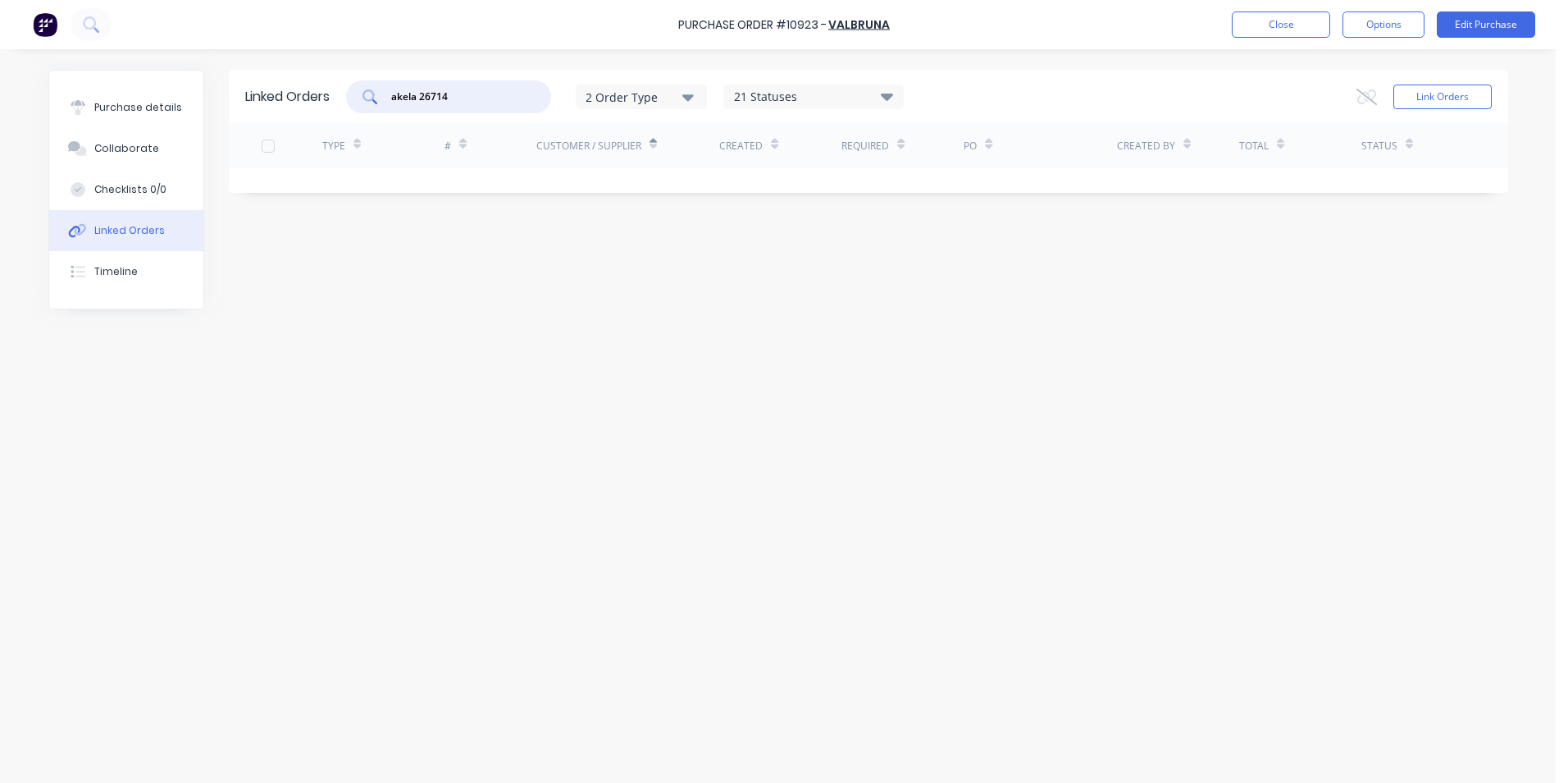
type input "akela 26714"
click at [180, 219] on button "Linked Orders" at bounding box center [126, 230] width 154 height 41
click at [1468, 20] on button "Edit Purchase" at bounding box center [1486, 24] width 98 height 26
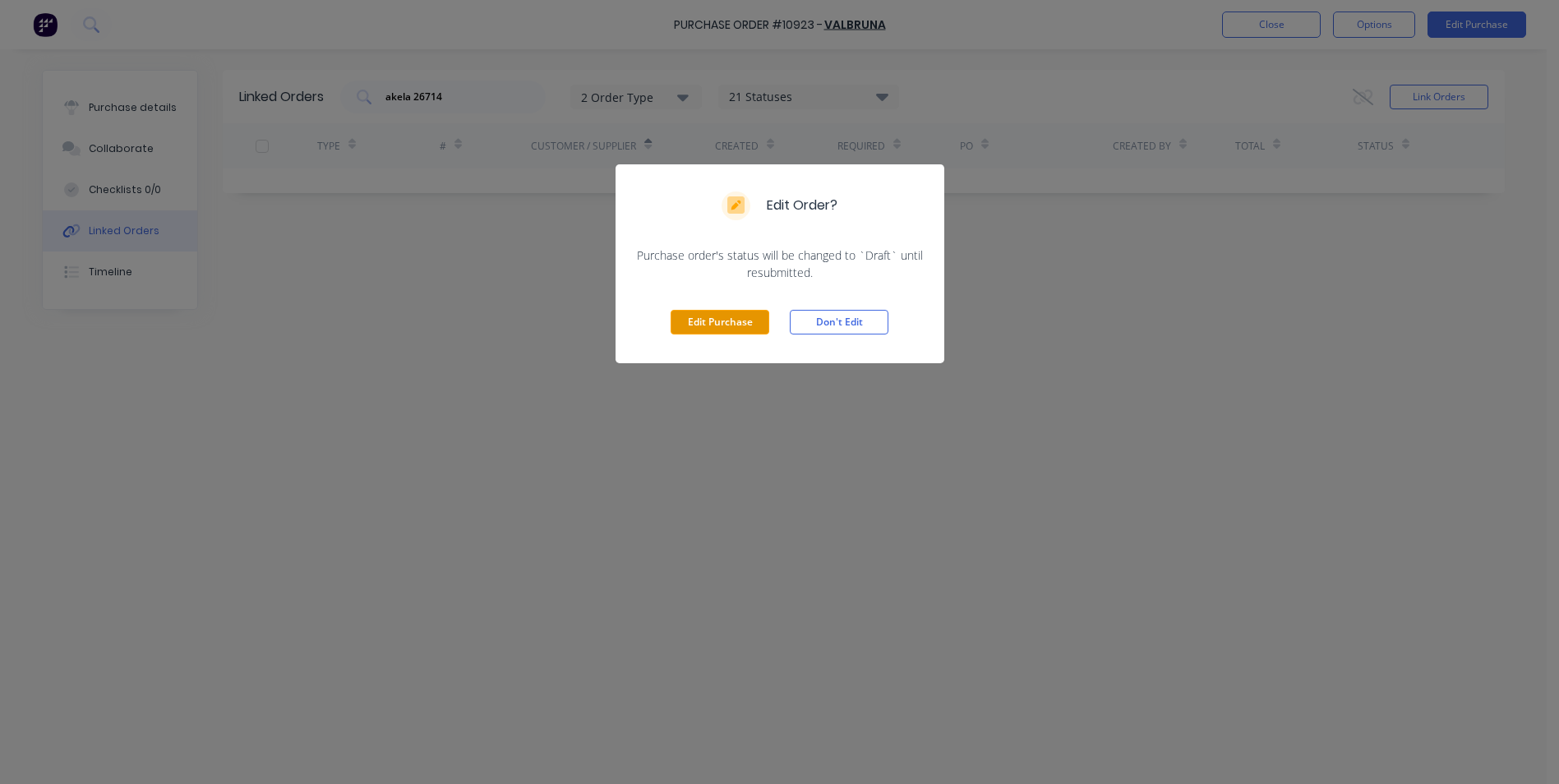
click at [722, 320] on button "Edit Purchase" at bounding box center [720, 322] width 99 height 25
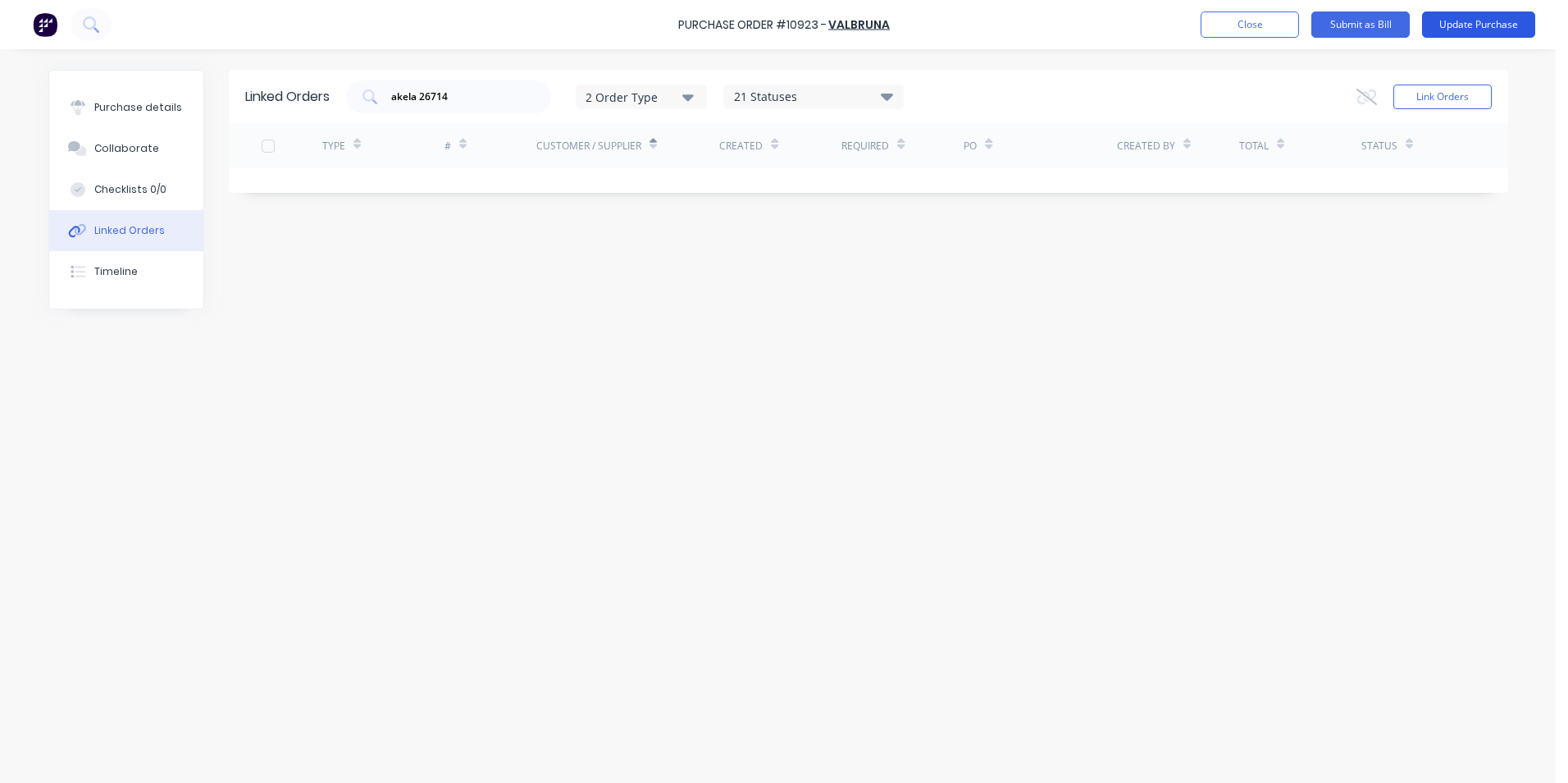
click at [1451, 28] on button "Update Purchase" at bounding box center [1479, 24] width 113 height 26
click at [1251, 20] on button "Close" at bounding box center [1281, 24] width 98 height 26
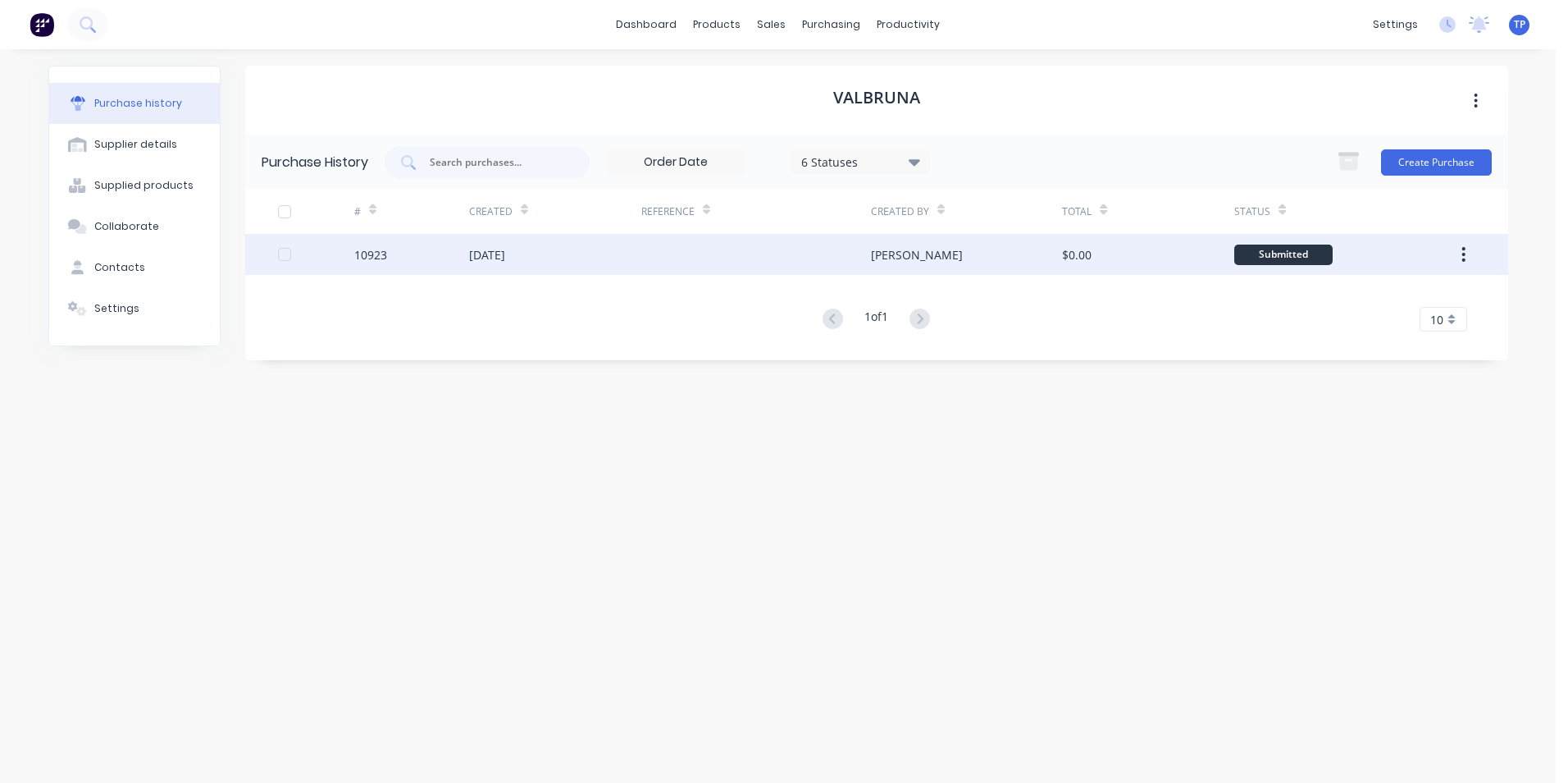
click at [1458, 254] on button "button" at bounding box center [1464, 254] width 39 height 30
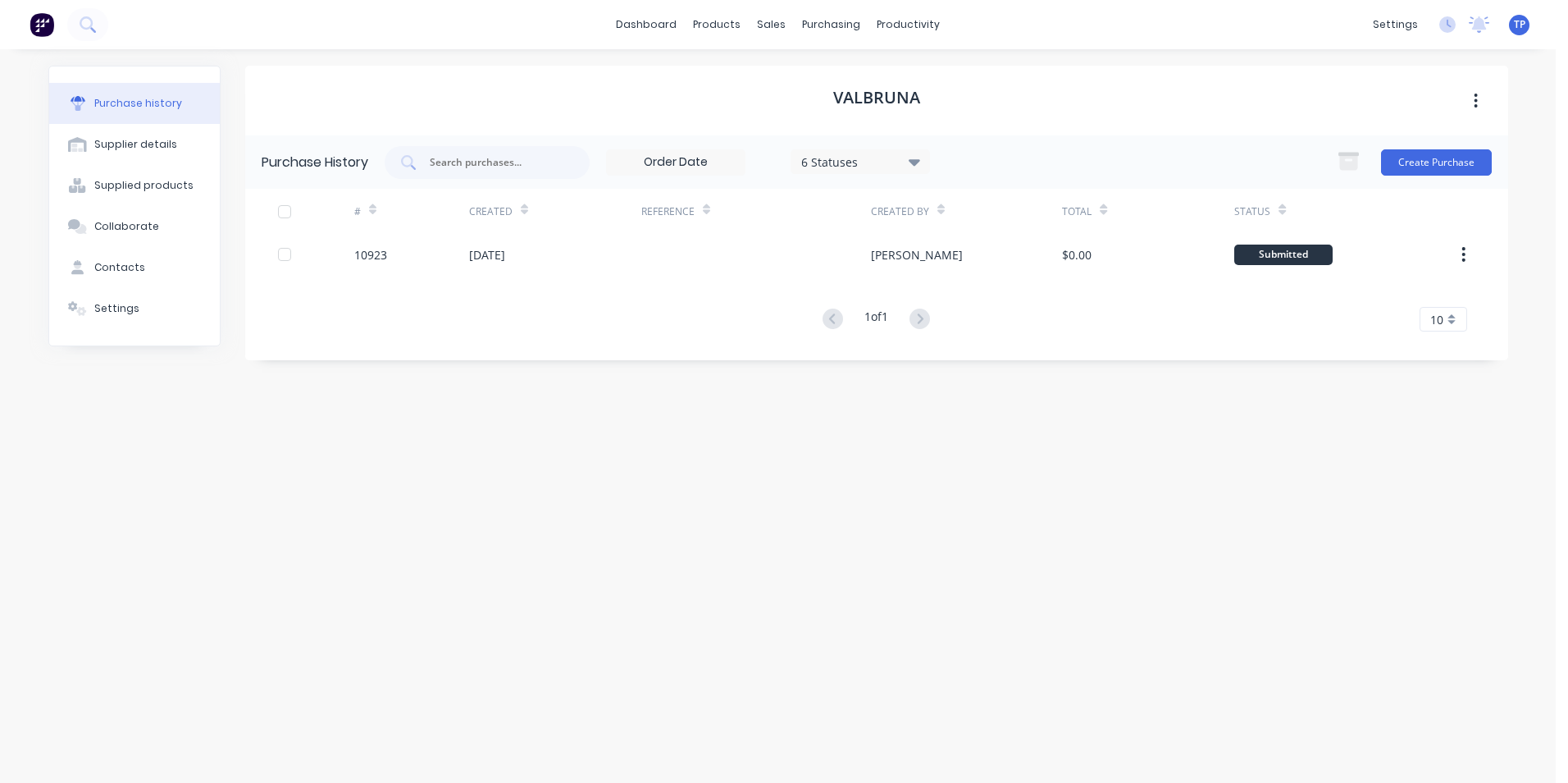
click at [389, 483] on div "valbruna Purchase History 6 Statuses 6 Statuses Create Purchase # Created Refer…" at bounding box center [876, 408] width 1263 height 685
click at [816, 78] on div "Sales Orders" at bounding box center [833, 79] width 67 height 15
